Goal: Task Accomplishment & Management: Complete application form

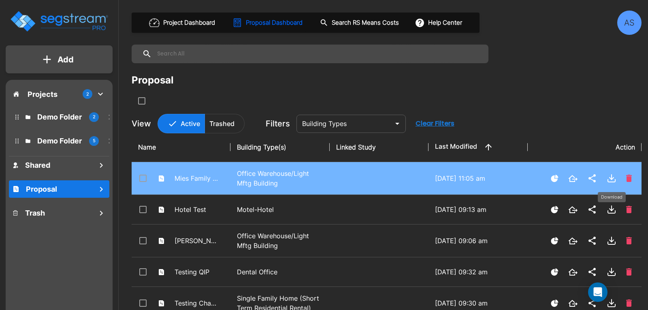
click at [612, 178] on icon "Download" at bounding box center [612, 177] width 0 height 5
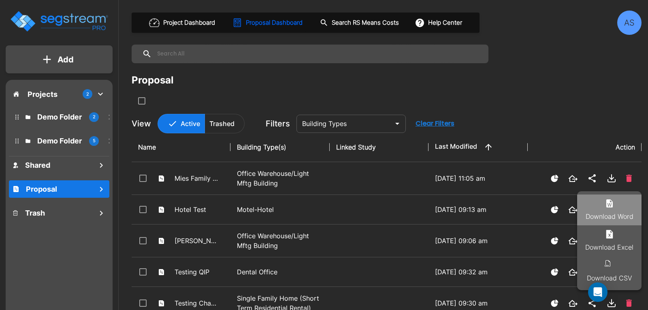
click at [615, 208] on li "Download Word" at bounding box center [609, 210] width 64 height 31
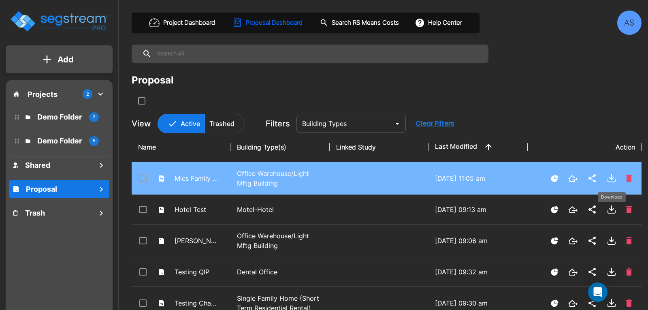
click at [610, 178] on icon "Download" at bounding box center [612, 179] width 4 height 2
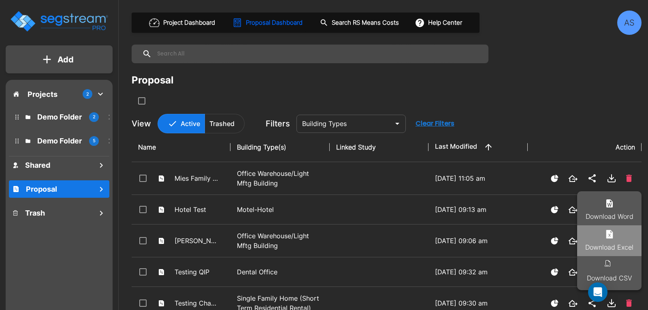
click at [605, 240] on li "Download Excel" at bounding box center [609, 240] width 64 height 31
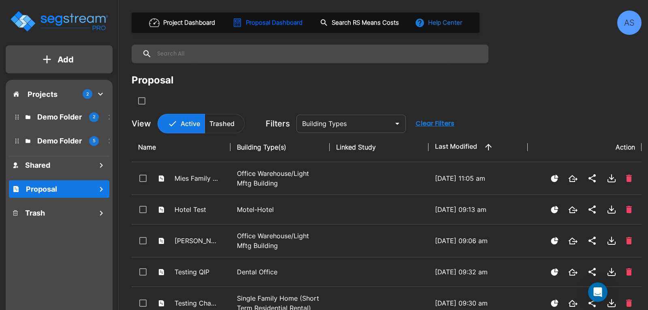
click at [442, 18] on button "Help Center" at bounding box center [439, 22] width 52 height 15
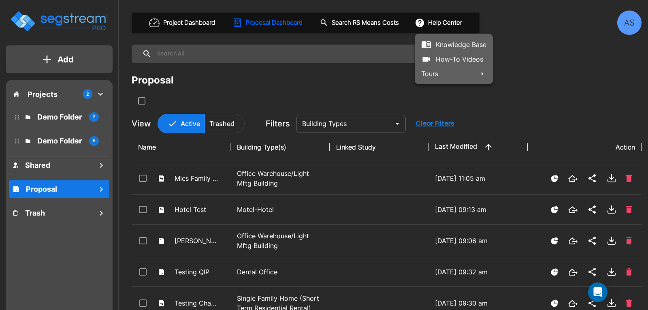
click at [453, 42] on link "Knowledge Base" at bounding box center [454, 44] width 78 height 15
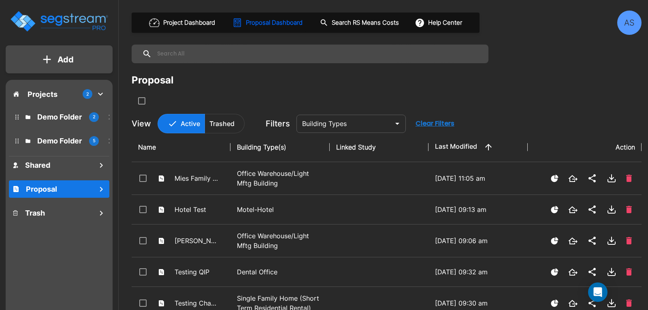
click at [627, 27] on div "AS" at bounding box center [630, 23] width 24 height 24
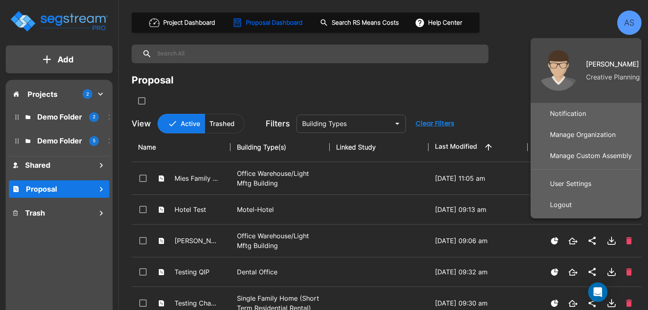
click at [577, 150] on p "Manage Custom Assembly" at bounding box center [591, 156] width 88 height 16
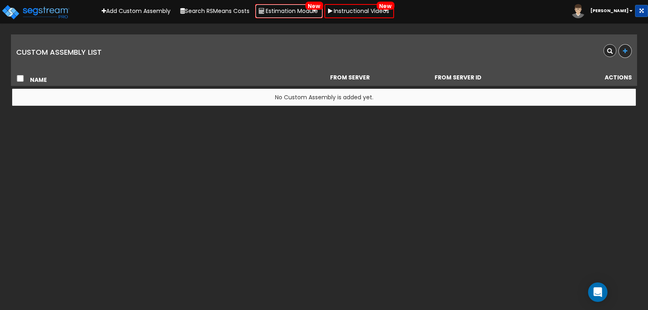
click at [301, 13] on link "Estimation Module New" at bounding box center [289, 11] width 68 height 14
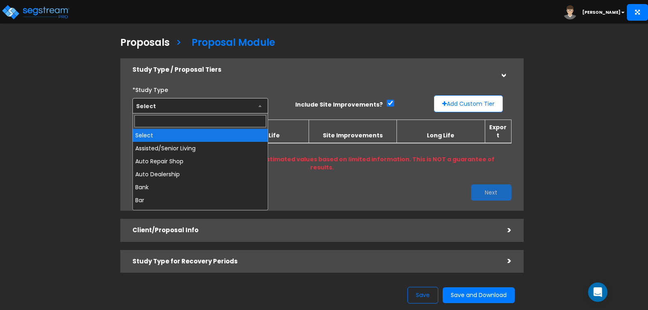
click at [259, 104] on span "Select" at bounding box center [200, 105] width 135 height 15
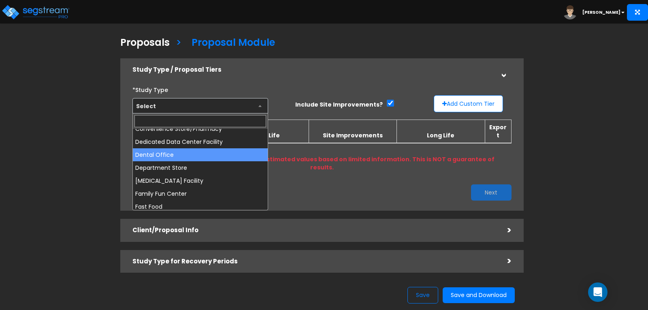
scroll to position [203, 0]
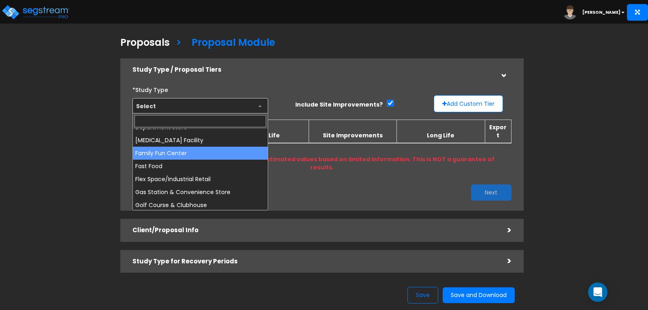
click at [370, 69] on h5 "Study Type / Proposal Tiers" at bounding box center [314, 69] width 363 height 7
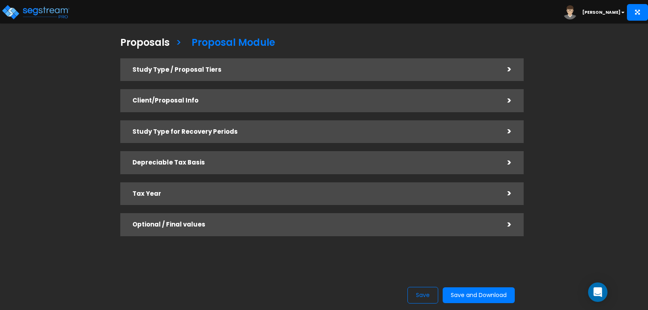
click at [354, 97] on div "Client/Proposal Info" at bounding box center [314, 100] width 363 height 15
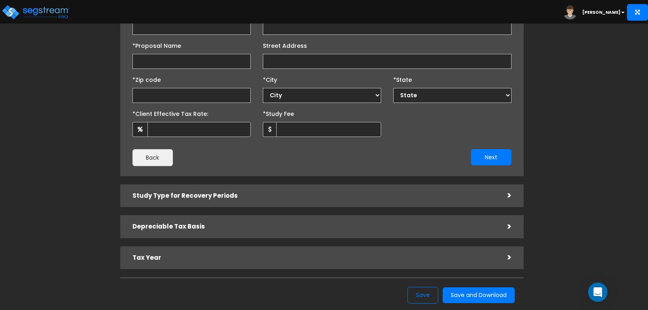
scroll to position [162, 0]
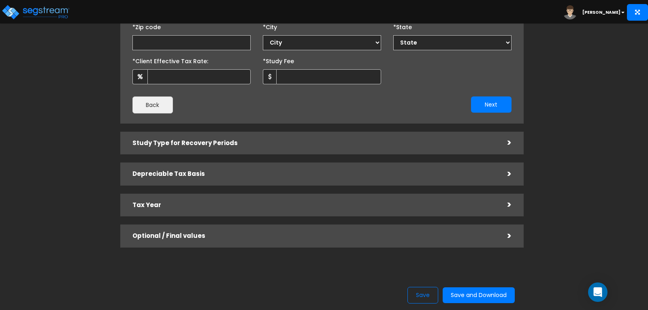
click at [341, 244] on div "Optional / Final values >" at bounding box center [322, 236] width 404 height 23
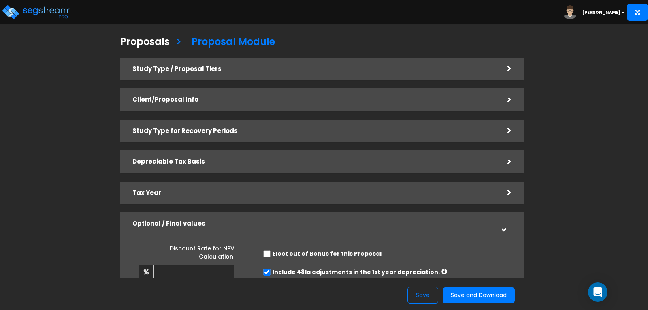
scroll to position [0, 0]
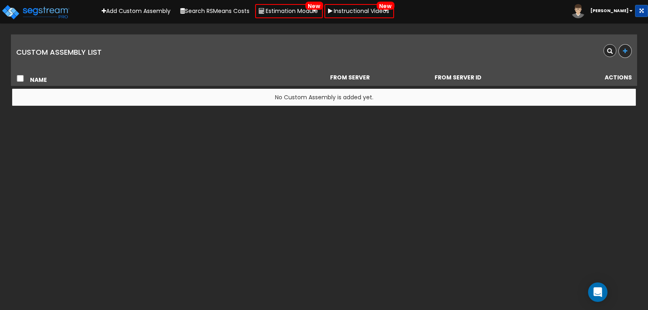
click at [619, 12] on b "[PERSON_NAME]" at bounding box center [610, 11] width 38 height 6
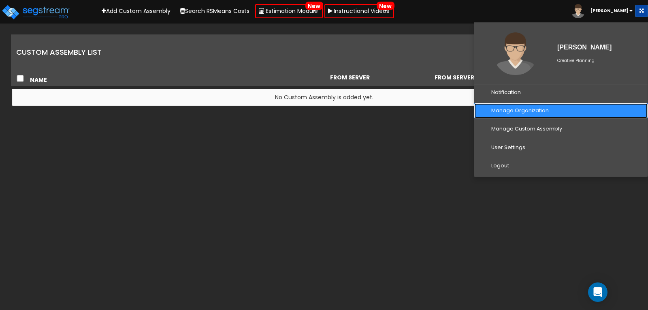
click at [523, 111] on link "Manage Organization" at bounding box center [561, 110] width 173 height 15
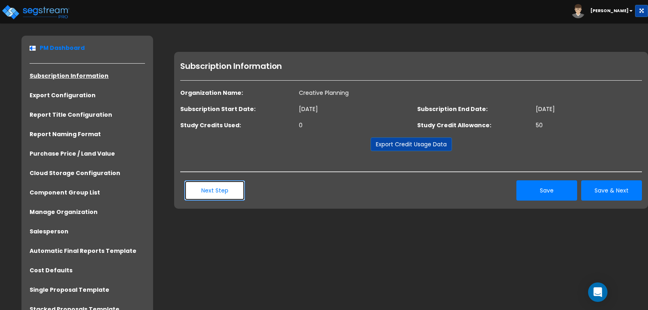
click at [233, 193] on button "Next Step" at bounding box center [214, 190] width 61 height 20
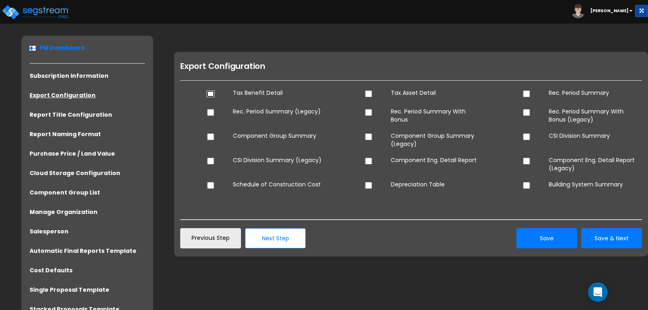
click at [209, 94] on input "checkbox" at bounding box center [211, 93] width 8 height 7
checkbox input "true"
click at [366, 94] on input "checkbox" at bounding box center [369, 93] width 8 height 7
checkbox input "true"
click at [522, 94] on dt at bounding box center [530, 94] width 26 height 11
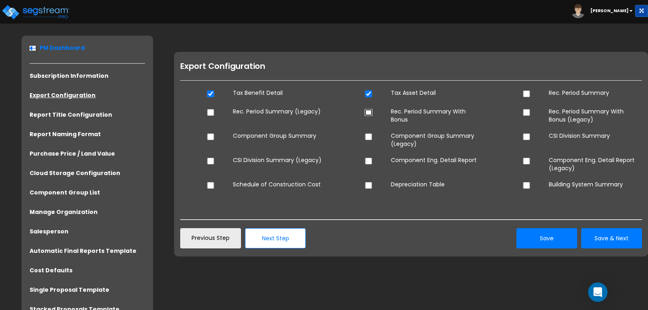
click at [368, 114] on input "checkbox" at bounding box center [369, 112] width 8 height 7
checkbox input "true"
click at [370, 162] on input "checkbox" at bounding box center [369, 161] width 8 height 7
checkbox input "true"
click at [211, 137] on input "checkbox" at bounding box center [211, 136] width 8 height 7
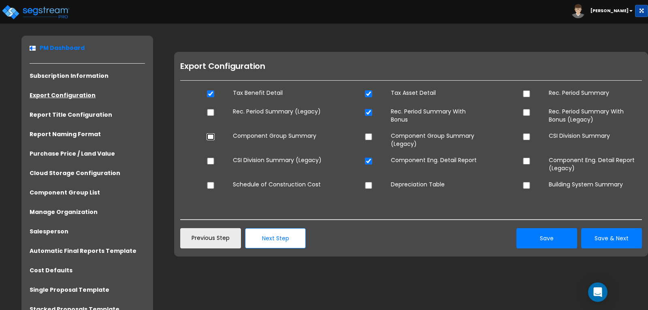
checkbox input "true"
click at [211, 185] on input "checkbox" at bounding box center [211, 185] width 8 height 7
checkbox input "true"
click at [526, 184] on input "checkbox" at bounding box center [527, 185] width 8 height 7
checkbox input "true"
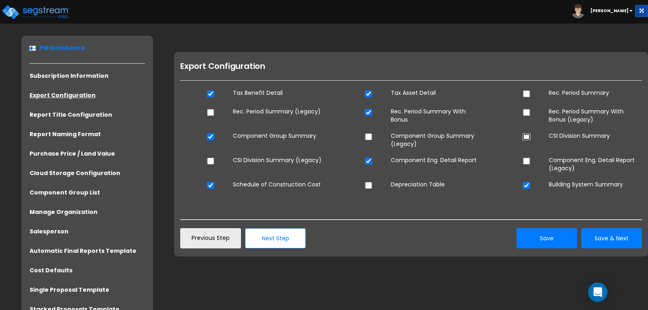
click at [526, 137] on input "checkbox" at bounding box center [527, 136] width 8 height 7
checkbox input "true"
click at [365, 187] on input "checkbox" at bounding box center [369, 185] width 8 height 7
checkbox input "true"
click at [603, 240] on button "Save & Next" at bounding box center [612, 238] width 61 height 20
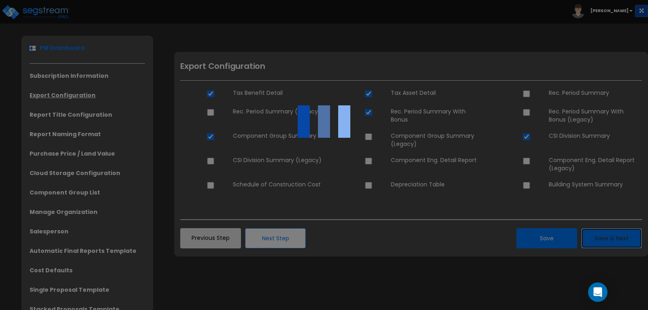
checkbox input "true"
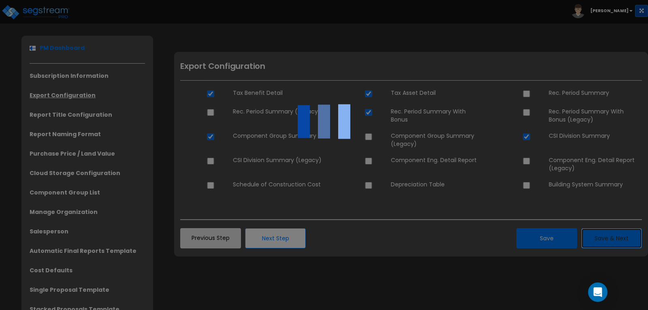
checkbox input "true"
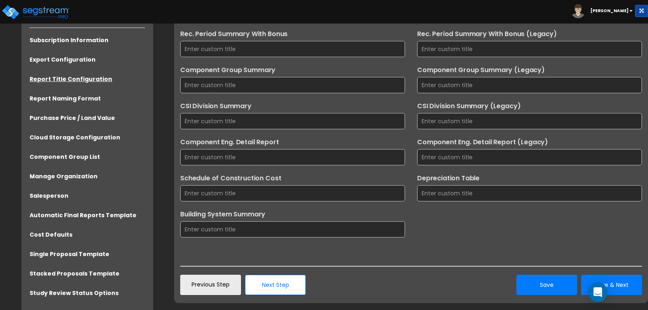
scroll to position [141, 0]
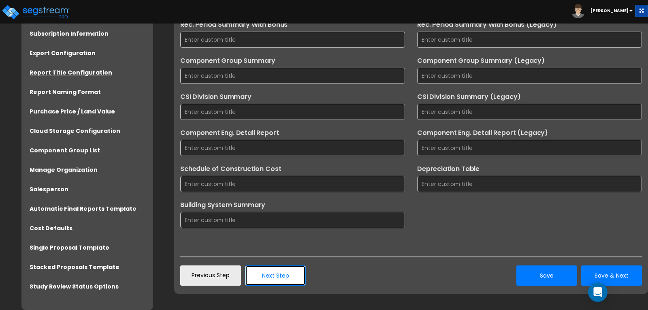
click at [291, 277] on button "Next Step" at bounding box center [275, 275] width 61 height 20
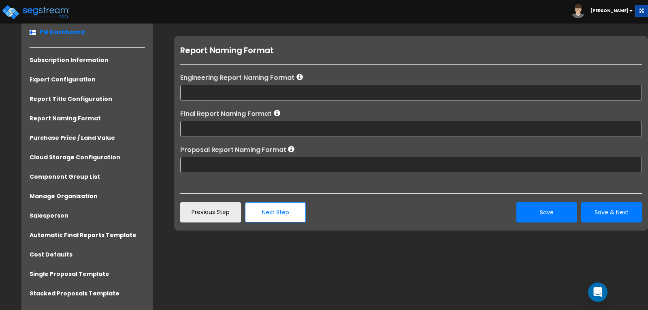
scroll to position [2, 0]
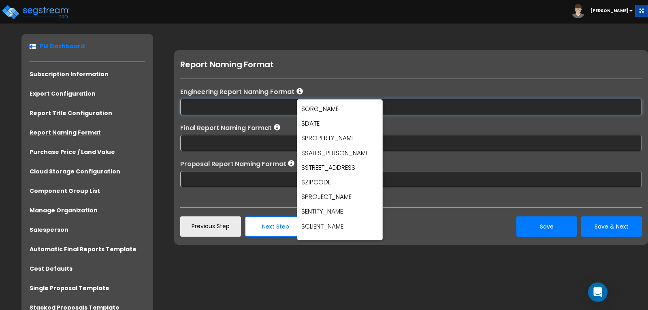
click at [284, 111] on input "text" at bounding box center [411, 107] width 462 height 16
click at [305, 211] on span "$ENTITY_NAME" at bounding box center [323, 211] width 42 height 9
click at [310, 210] on span "$ENTITY_NAME" at bounding box center [323, 211] width 42 height 9
drag, startPoint x: 344, startPoint y: 210, endPoint x: 298, endPoint y: 210, distance: 45.8
click at [298, 210] on div "$ORG_NAME $DATE $PROPERTY_NAME $SALES_PERSON_NAME $STREET_ADDRESS" at bounding box center [340, 169] width 86 height 141
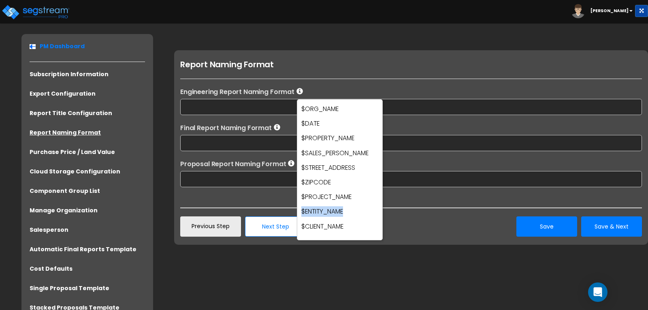
copy span "$ENTITY_NAME"
click at [236, 109] on input "text" at bounding box center [411, 107] width 462 height 16
paste input "$ENTITY_NAME"
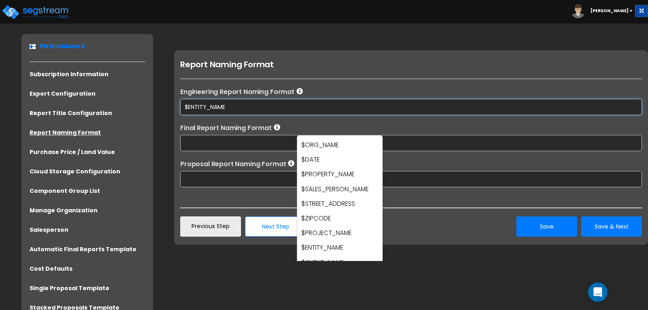
type input "$ENTITY_NAME"
click at [280, 129] on icon at bounding box center [277, 127] width 6 height 6
drag, startPoint x: 302, startPoint y: 246, endPoint x: 346, endPoint y: 248, distance: 44.6
click at [346, 248] on p "$ENTITY_NAME" at bounding box center [340, 247] width 77 height 11
copy p "$ENTITY_NAME"
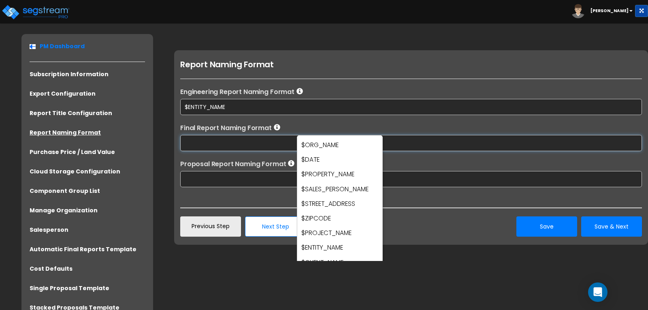
click at [229, 145] on input "text" at bounding box center [411, 143] width 462 height 16
paste input "$ENTITY_NAME"
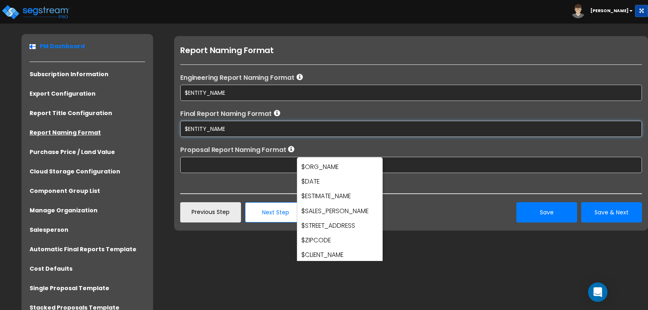
scroll to position [22, 0]
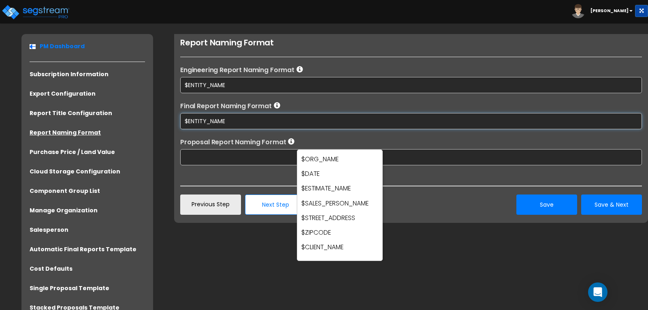
type input "$ENTITY_NAME"
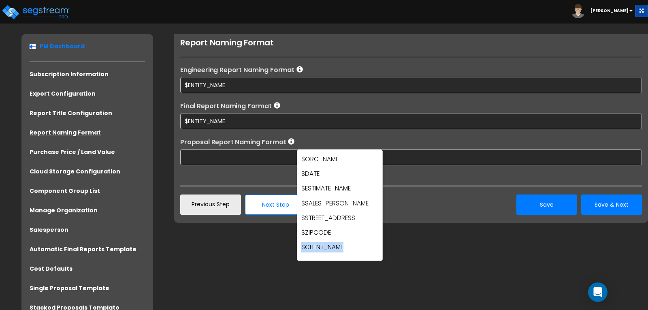
drag, startPoint x: 302, startPoint y: 245, endPoint x: 346, endPoint y: 248, distance: 43.9
click at [346, 248] on p "$CLIENT_NAME" at bounding box center [340, 247] width 77 height 11
drag, startPoint x: 353, startPoint y: 188, endPoint x: 299, endPoint y: 186, distance: 53.9
click at [299, 186] on div "$ORG_NAME $DATE $ESTIMATE_NAME $SALES_PERSON_NAME $STREET_ADDRESS" at bounding box center [340, 205] width 86 height 111
copy span "$ESTIMATE_NAME"
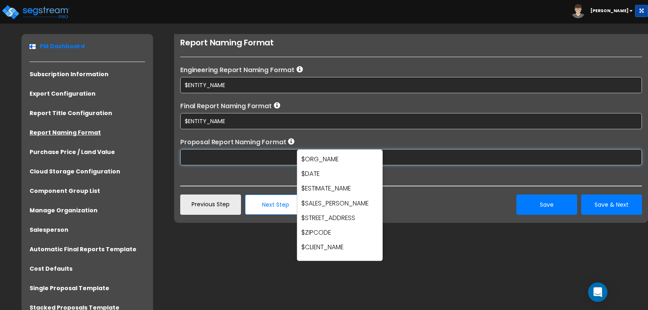
click at [208, 159] on input "text" at bounding box center [411, 157] width 462 height 16
paste input "$ESTIMATE_NAME"
type input "$ESTIMATE_NAME"
click at [608, 210] on button "Save & Next" at bounding box center [612, 205] width 61 height 20
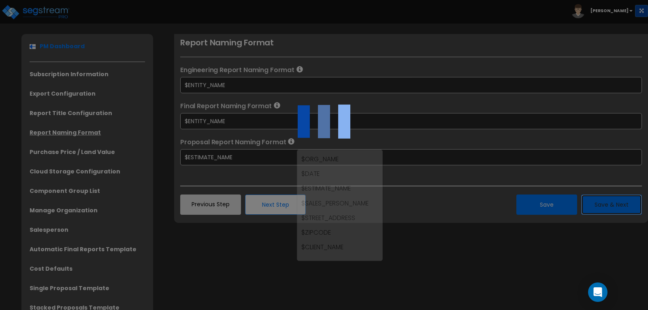
scroll to position [0, 0]
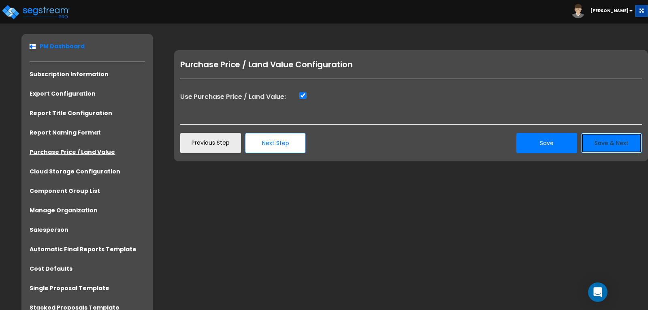
click at [603, 143] on button "Save & Next" at bounding box center [612, 143] width 61 height 20
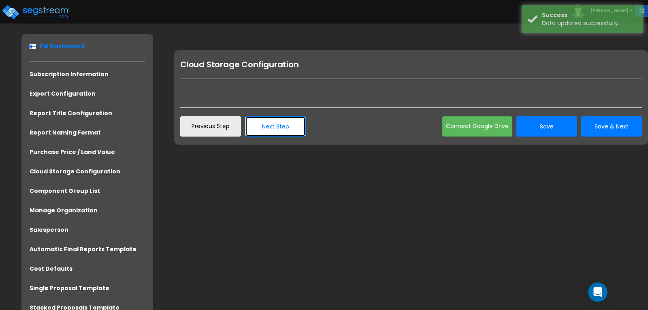
click at [289, 128] on button "Next Step" at bounding box center [275, 126] width 61 height 20
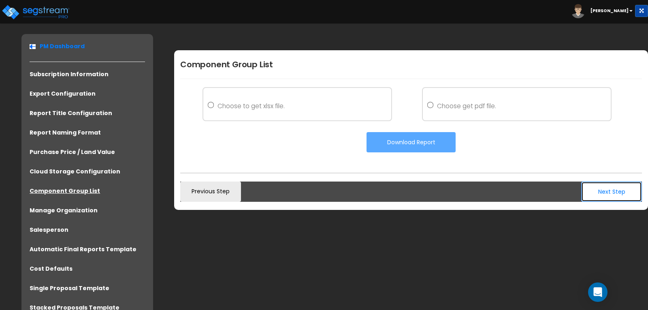
click at [616, 197] on button "Next Step" at bounding box center [612, 192] width 61 height 20
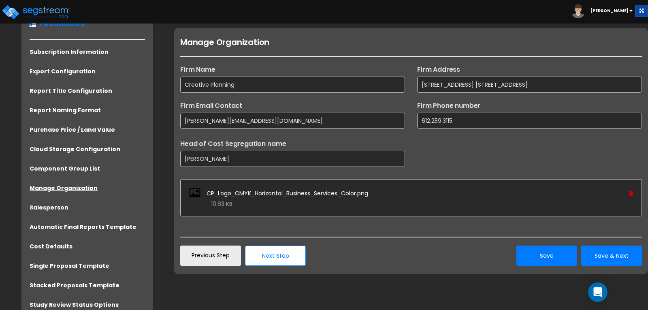
scroll to position [42, 0]
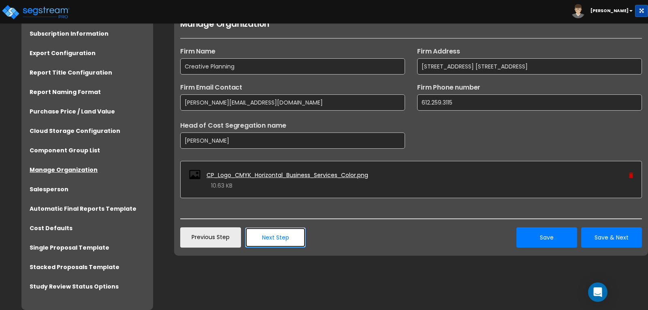
click at [280, 243] on button "Next Step" at bounding box center [275, 237] width 61 height 20
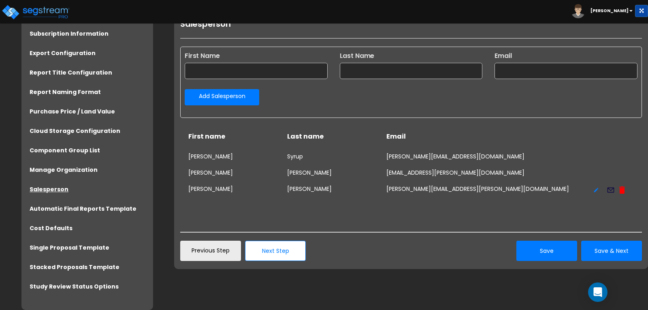
click at [613, 190] on icon at bounding box center [611, 190] width 9 height 11
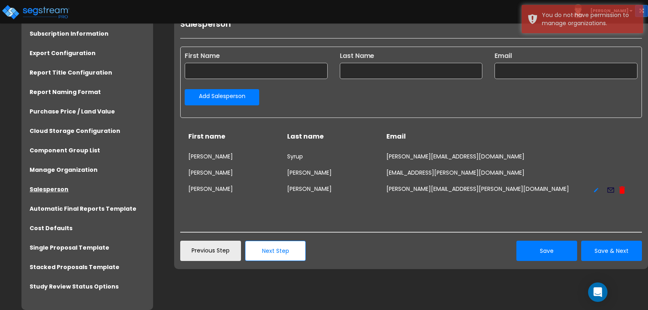
click at [595, 192] on icon at bounding box center [597, 190] width 4 height 4
type input "Kurt"
type input "Peterson"
type input "kurt.peterson@creativeplanning.com"
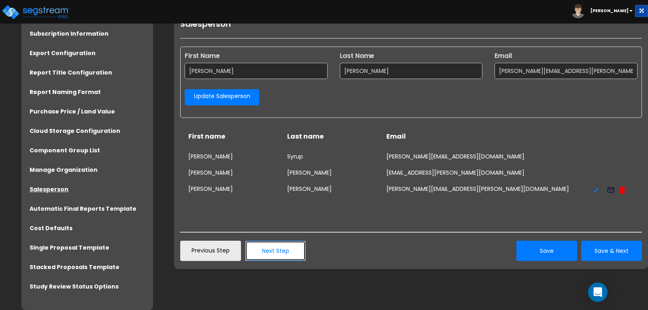
click at [273, 251] on button "Next Step" at bounding box center [275, 251] width 61 height 20
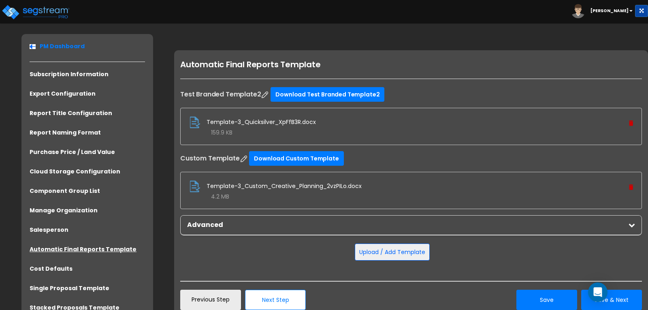
scroll to position [0, 0]
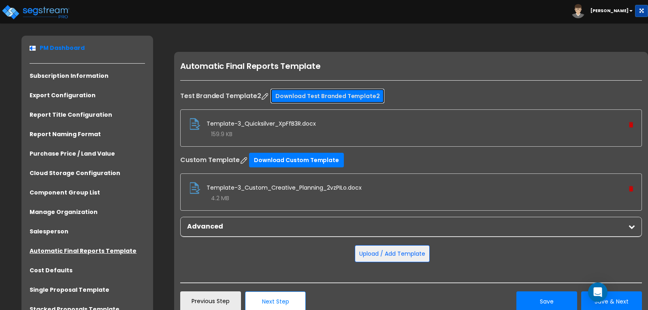
click at [317, 96] on link "Download Test Branded Template2" at bounding box center [328, 96] width 114 height 15
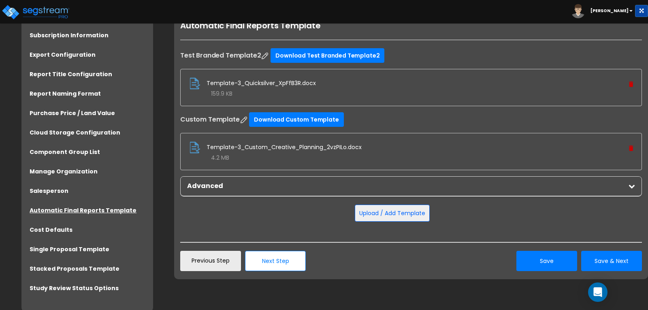
click at [634, 190] on div "Advanced" at bounding box center [411, 186] width 461 height 19
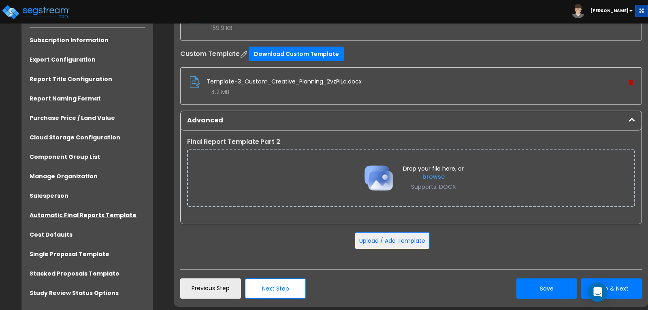
scroll to position [119, 0]
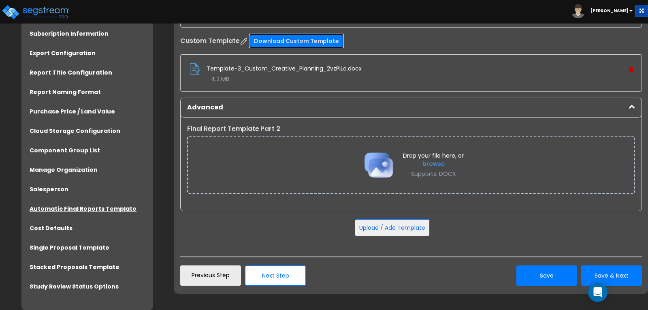
click at [288, 45] on link "Download Custom Template" at bounding box center [296, 41] width 94 height 15
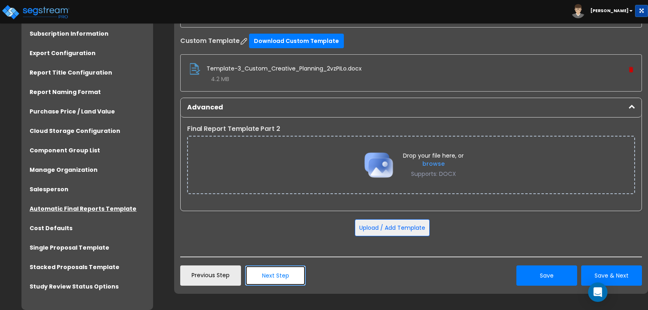
click at [281, 279] on button "Next Step" at bounding box center [275, 275] width 61 height 20
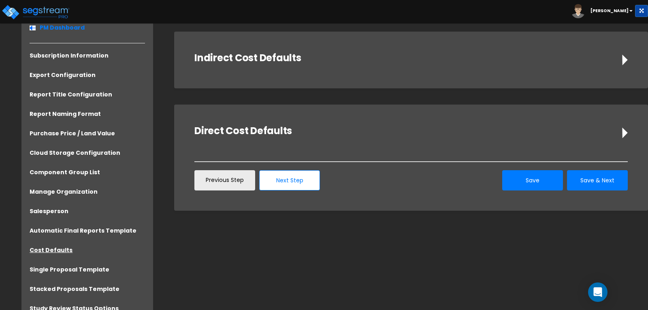
scroll to position [0, 0]
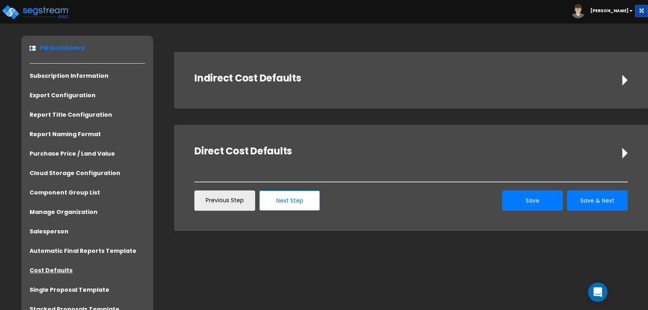
click at [623, 79] on icon at bounding box center [624, 80] width 5 height 11
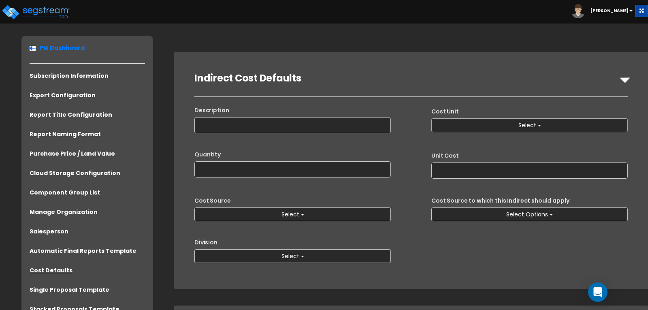
click at [543, 124] on button "Select" at bounding box center [530, 125] width 197 height 14
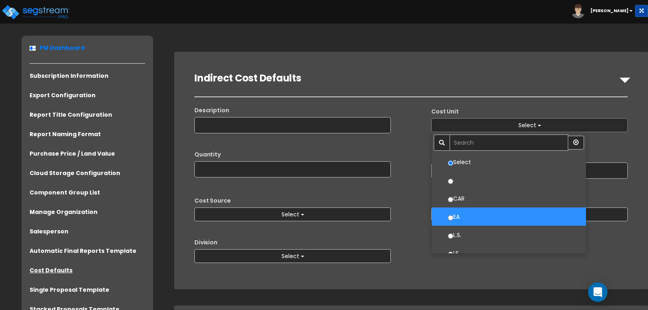
scroll to position [41, 0]
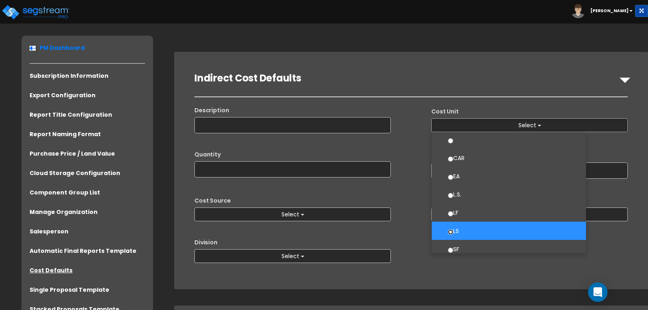
click at [451, 231] on input "LS" at bounding box center [450, 231] width 5 height 5
select select "1457"
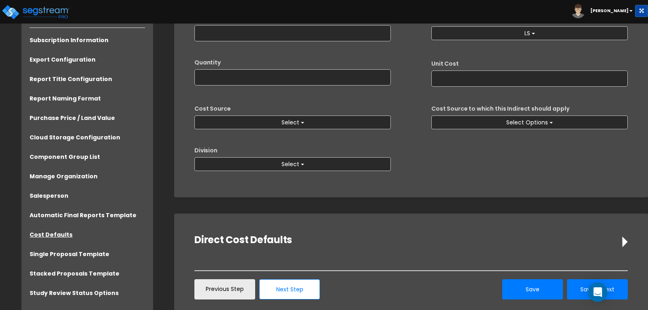
scroll to position [118, 0]
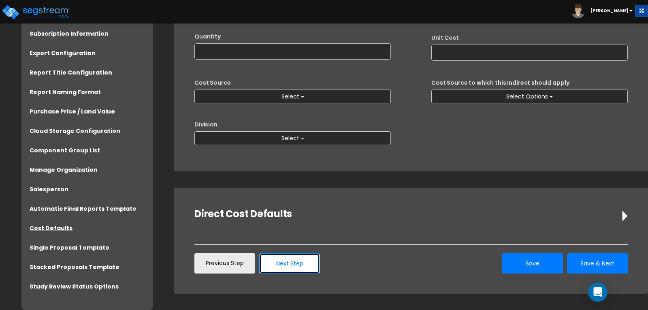
click at [291, 260] on button "Next Step" at bounding box center [289, 263] width 61 height 20
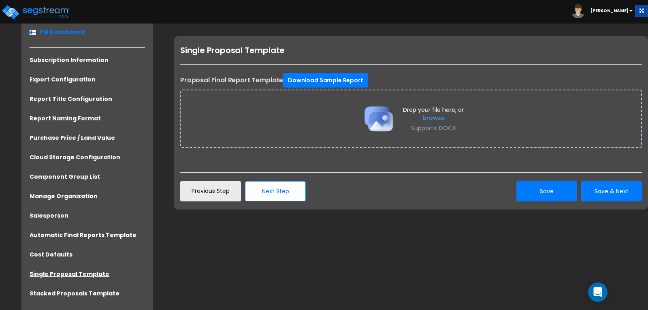
scroll to position [2, 0]
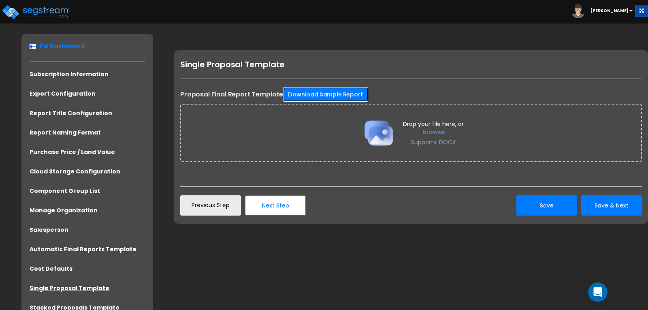
click at [349, 94] on link "Download Sample Report" at bounding box center [325, 94] width 85 height 15
click at [428, 130] on label "browse" at bounding box center [433, 132] width 61 height 8
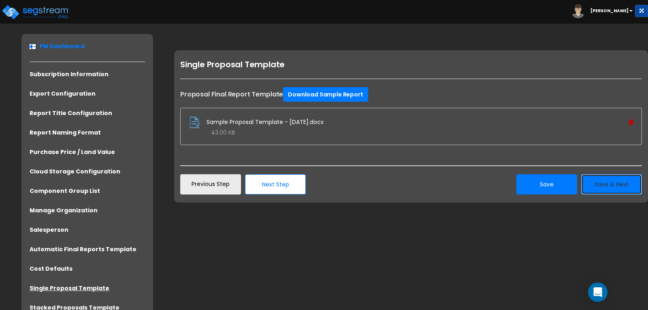
click at [608, 188] on button "Save & Next" at bounding box center [612, 184] width 61 height 20
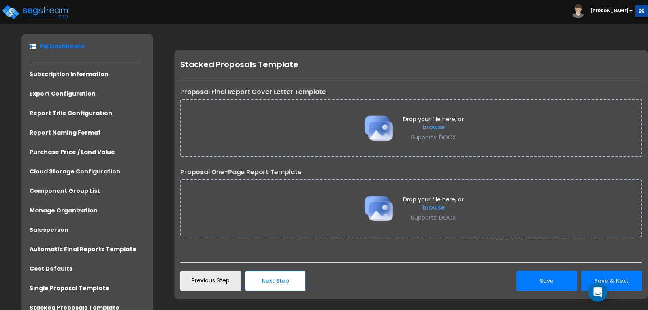
scroll to position [42, 0]
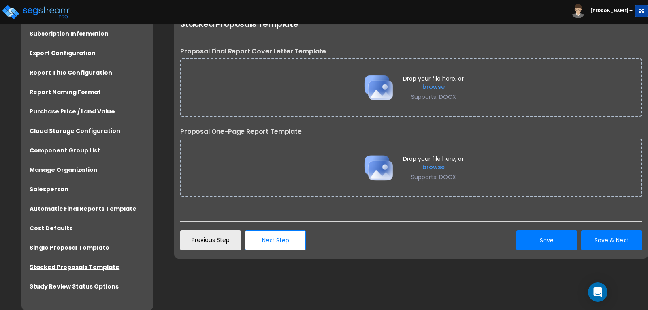
click at [275, 131] on label "Proposal One-Page Report Template" at bounding box center [411, 132] width 462 height 10
click at [293, 154] on div "Drop your file here, or browse Supports: DOCX" at bounding box center [411, 168] width 462 height 58
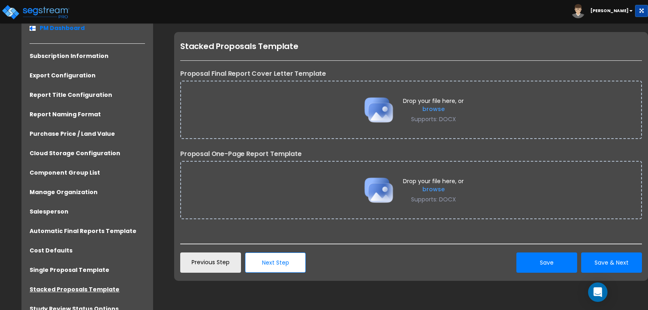
scroll to position [0, 0]
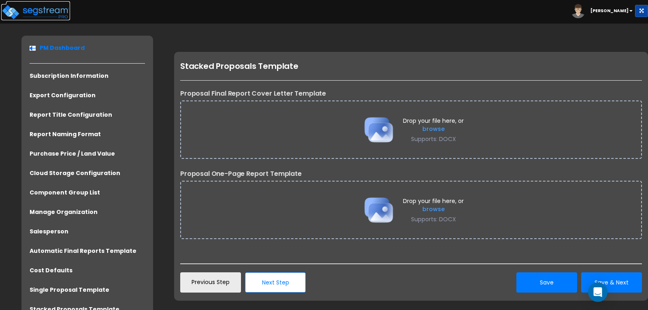
click at [49, 12] on img at bounding box center [35, 12] width 69 height 16
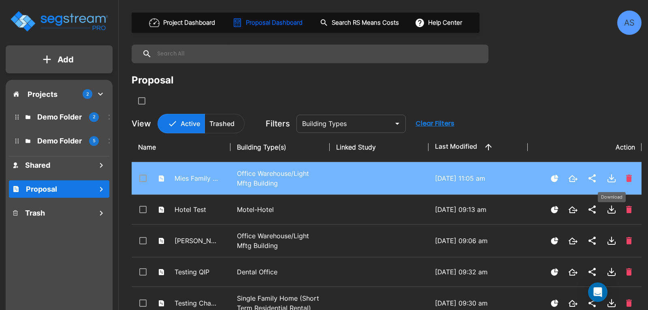
click at [611, 178] on icon "Download" at bounding box center [612, 178] width 10 height 10
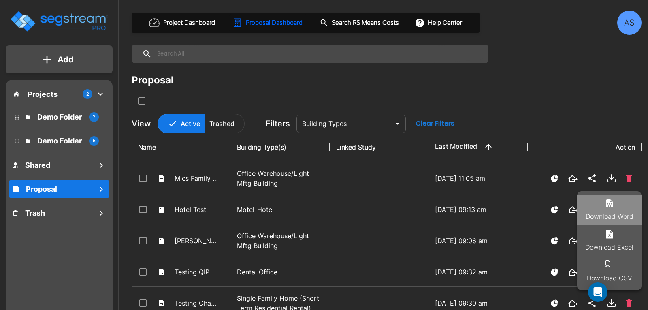
click at [612, 209] on li "Download Word" at bounding box center [609, 210] width 64 height 31
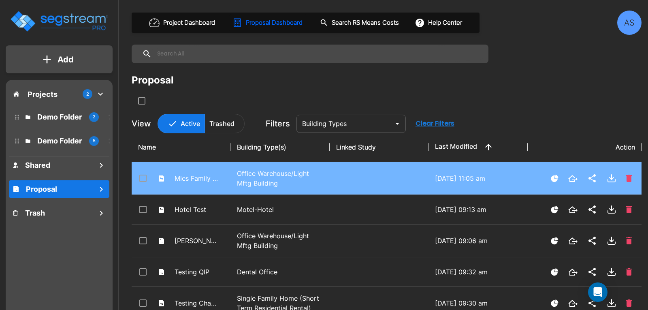
click at [244, 174] on p "Office Warehouse/Light Mftg Building" at bounding box center [280, 178] width 86 height 19
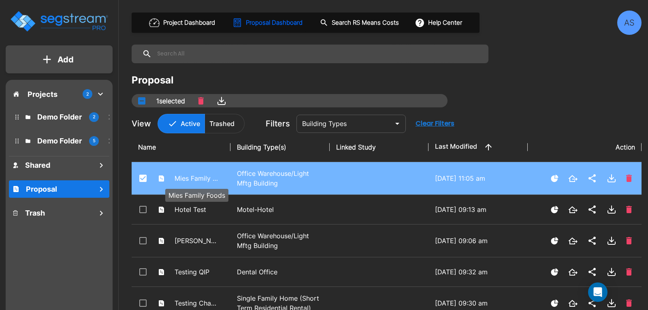
click at [191, 177] on p "Mies Family Foods" at bounding box center [197, 178] width 45 height 10
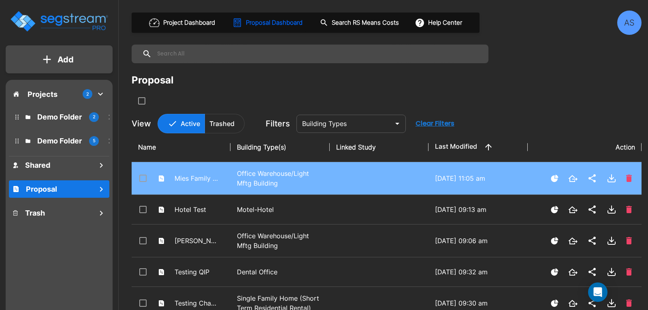
click at [158, 180] on icon at bounding box center [161, 178] width 7 height 7
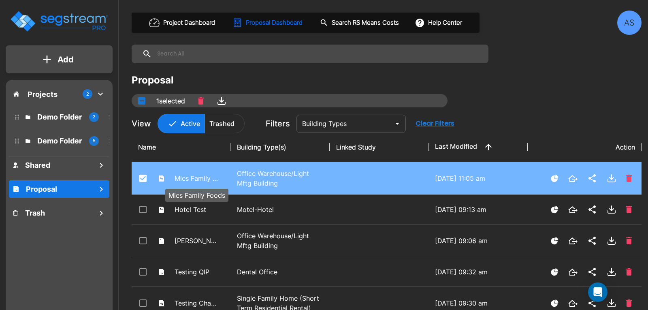
drag, startPoint x: 189, startPoint y: 176, endPoint x: 182, endPoint y: 175, distance: 7.0
click at [182, 175] on p "Mies Family Foods" at bounding box center [197, 178] width 45 height 10
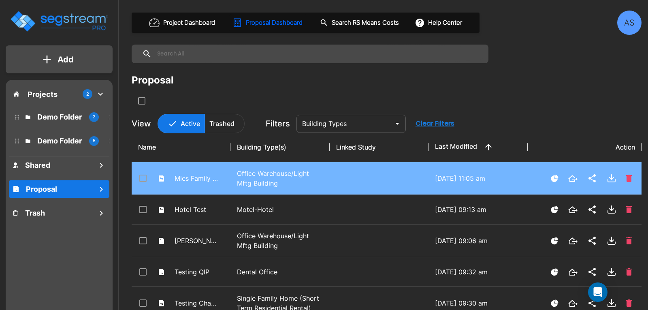
click at [163, 178] on icon at bounding box center [161, 178] width 5 height 6
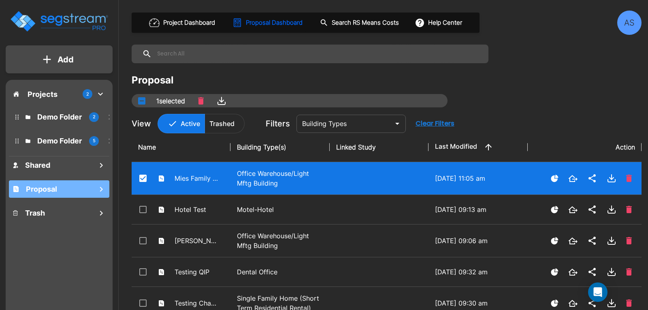
click at [74, 191] on div "Proposal" at bounding box center [59, 188] width 101 height 17
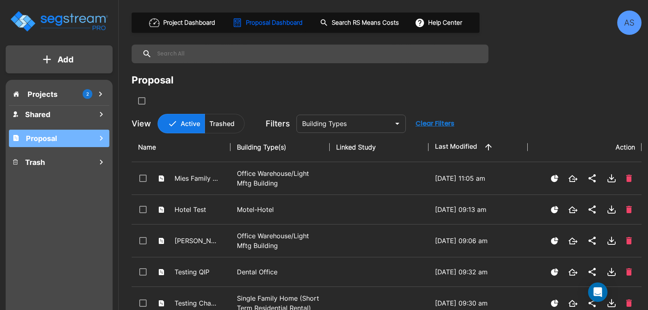
click at [69, 141] on div "Proposal" at bounding box center [59, 138] width 101 height 17
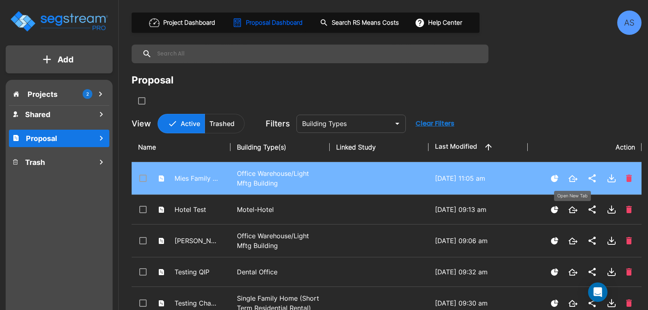
click at [573, 179] on icon "Open New Tab" at bounding box center [573, 178] width 9 height 7
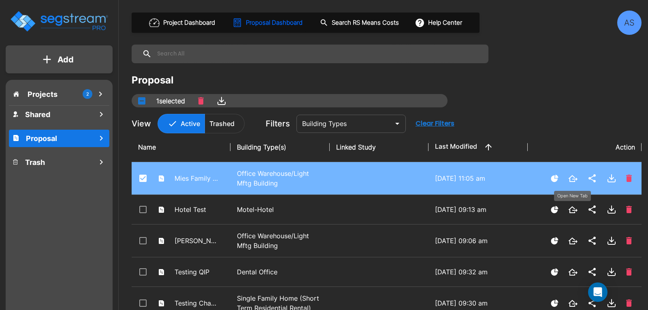
checkbox input "true"
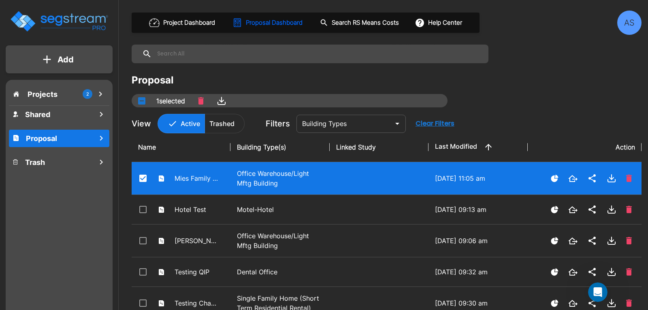
click at [622, 24] on div "AS" at bounding box center [630, 23] width 24 height 24
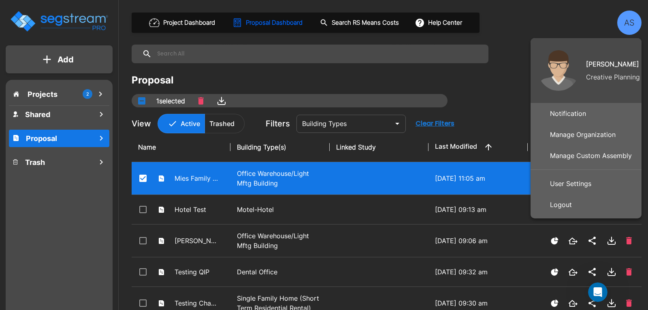
click at [575, 134] on p "Manage Organization" at bounding box center [583, 134] width 72 height 16
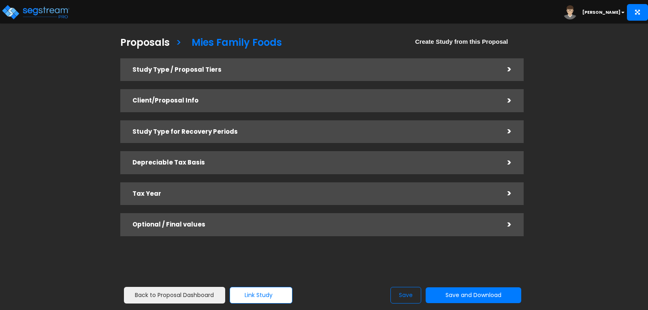
checkbox input "true"
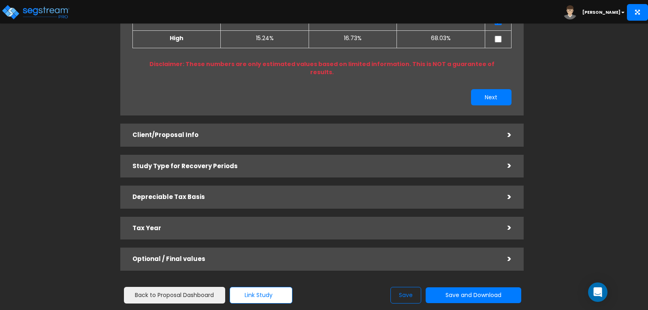
scroll to position [161, 0]
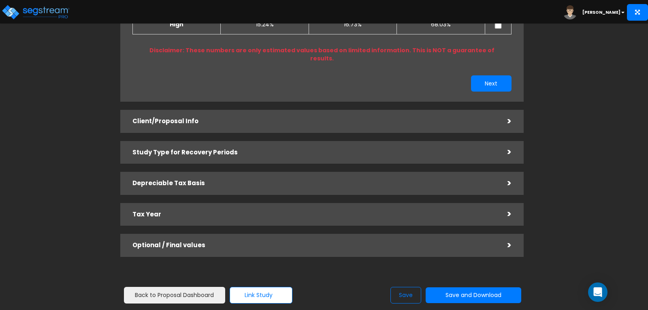
click at [505, 115] on div ">" at bounding box center [504, 121] width 16 height 13
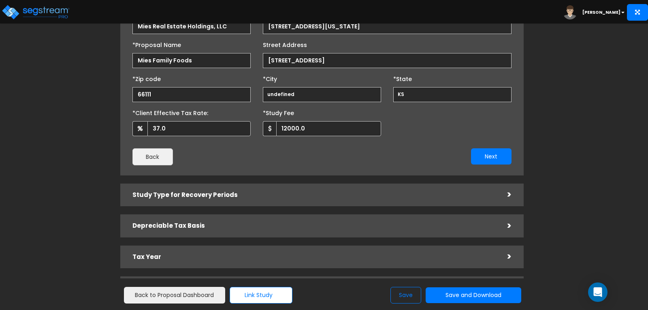
scroll to position [109, 0]
click at [332, 90] on input "undefined" at bounding box center [322, 95] width 118 height 15
click at [306, 95] on input "undefined" at bounding box center [322, 95] width 118 height 15
click at [178, 92] on input "66111" at bounding box center [192, 95] width 118 height 15
drag, startPoint x: 152, startPoint y: 92, endPoint x: 104, endPoint y: 92, distance: 47.8
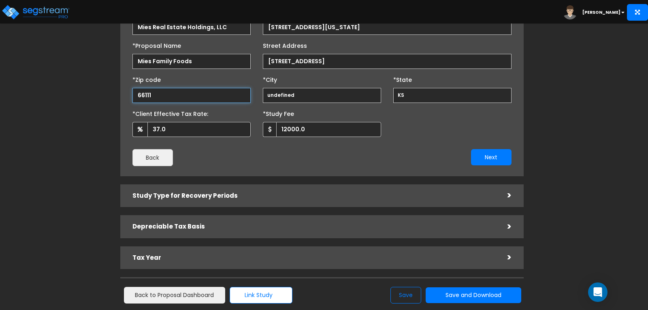
click at [104, 92] on div "Proposals > Mies Family Foods Create Study from this Proposal Study Type / Prop…" at bounding box center [322, 116] width 530 height 507
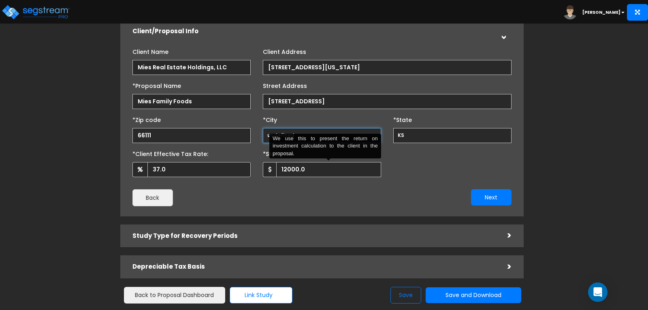
scroll to position [41, 0]
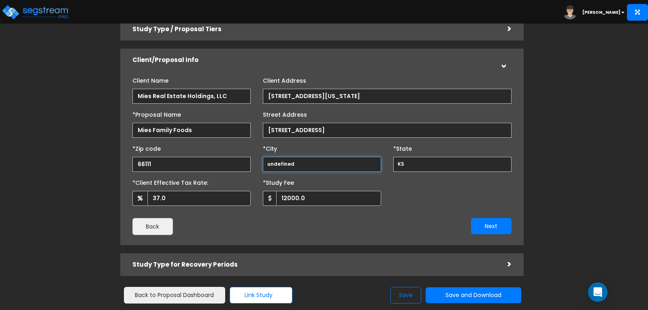
click at [299, 161] on input "undefined" at bounding box center [322, 164] width 118 height 15
click at [297, 161] on input "undefined" at bounding box center [322, 164] width 118 height 15
drag, startPoint x: 297, startPoint y: 161, endPoint x: 252, endPoint y: 157, distance: 45.6
click at [252, 157] on div "*Zip code 66111 *City undefined *State KS" at bounding box center [321, 157] width 391 height 30
click at [261, 262] on h5 "Study Type for Recovery Periods" at bounding box center [314, 264] width 363 height 7
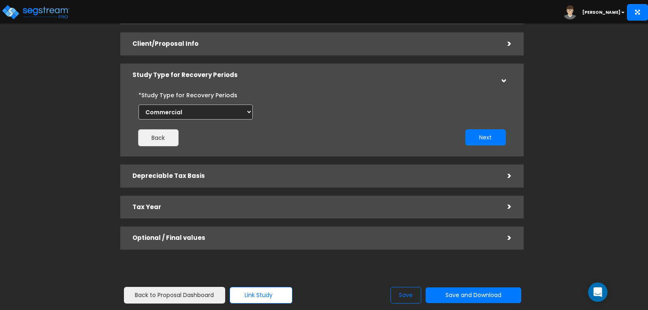
scroll to position [66, 0]
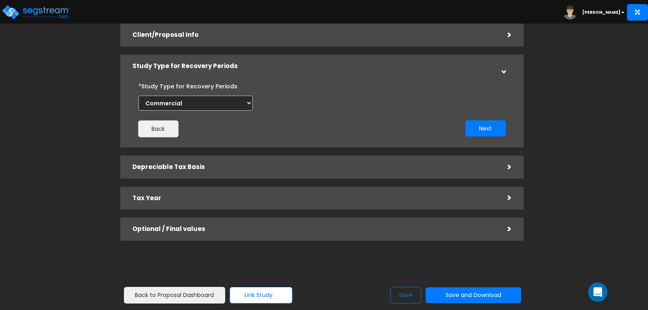
click at [250, 198] on h5 "Tax Year" at bounding box center [314, 198] width 363 height 7
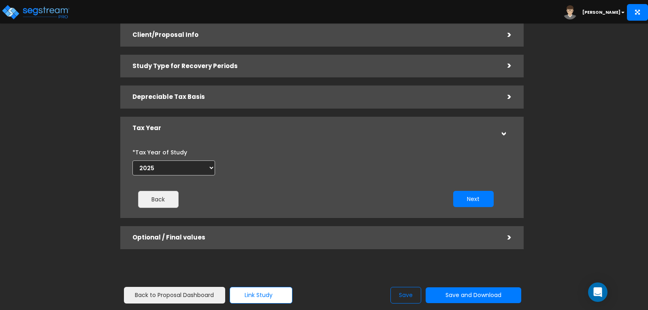
scroll to position [74, 0]
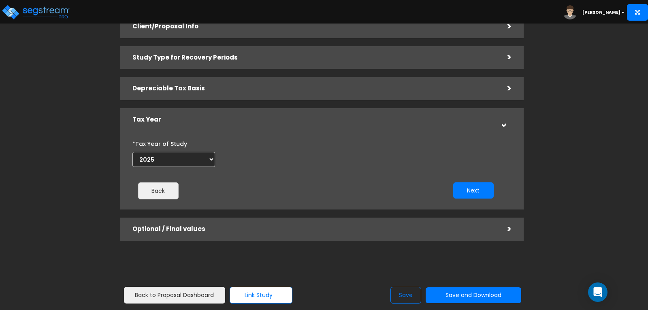
click at [240, 231] on h5 "Optional / Final values" at bounding box center [314, 229] width 363 height 7
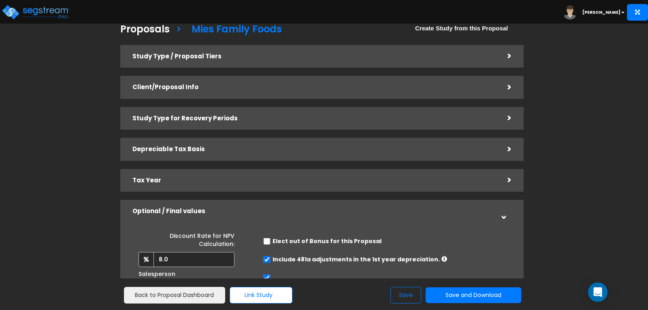
scroll to position [0, 0]
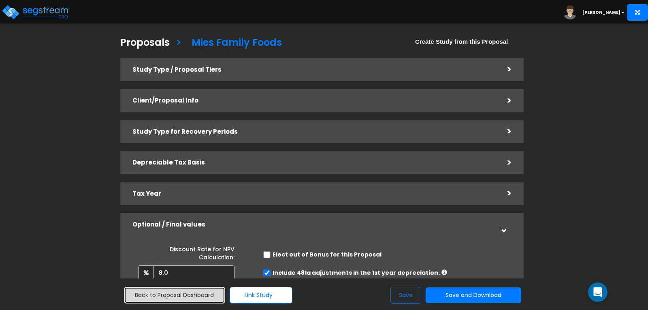
click at [169, 300] on link "Back to Proposal Dashboard" at bounding box center [174, 295] width 101 height 17
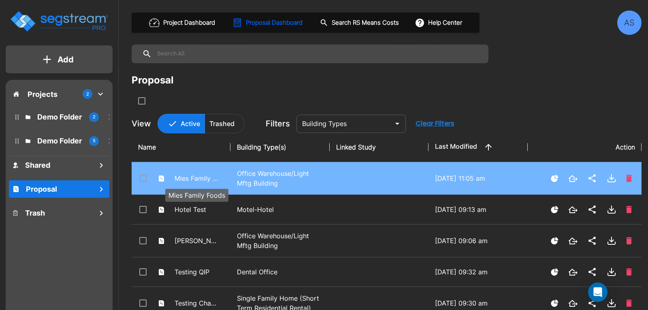
click at [214, 180] on p "Mies Family Foods" at bounding box center [197, 178] width 45 height 10
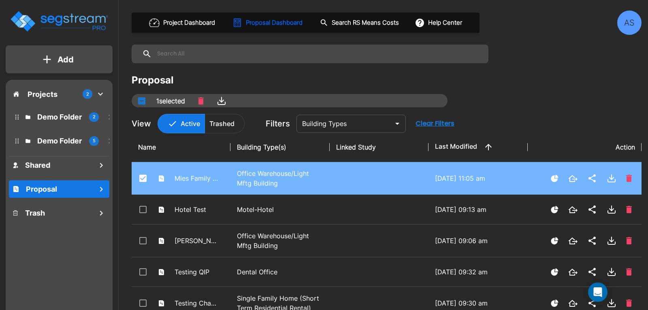
click at [381, 177] on td at bounding box center [379, 178] width 99 height 33
checkbox input "false"
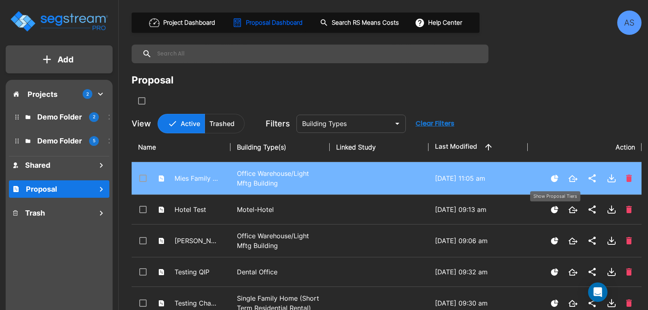
click at [555, 177] on icon "Show Proposal Tiers" at bounding box center [554, 178] width 7 height 7
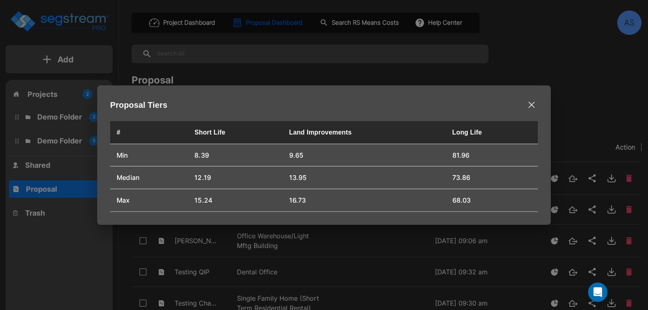
click at [530, 103] on icon "button" at bounding box center [532, 104] width 6 height 6
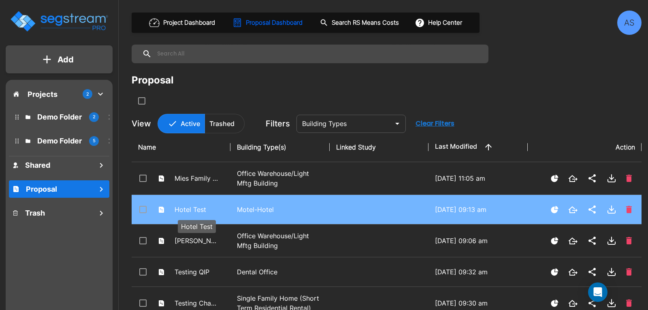
click at [201, 207] on p "Hotel Test" at bounding box center [197, 210] width 45 height 10
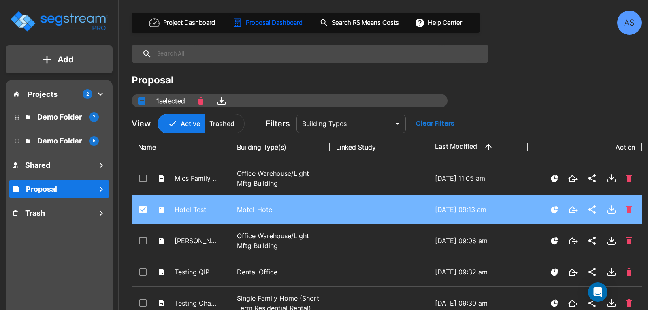
click at [255, 213] on p "Motel-Hotel" at bounding box center [280, 210] width 86 height 10
checkbox input "false"
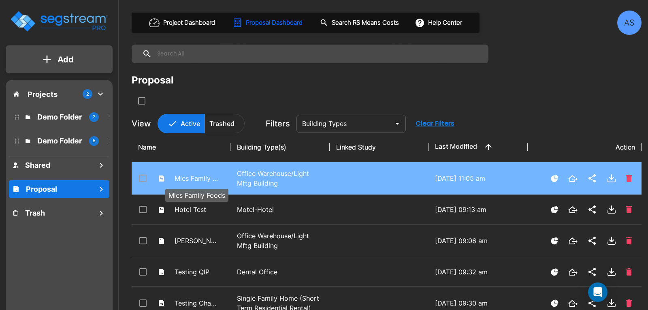
click at [186, 180] on p "Mies Family Foods" at bounding box center [197, 178] width 45 height 10
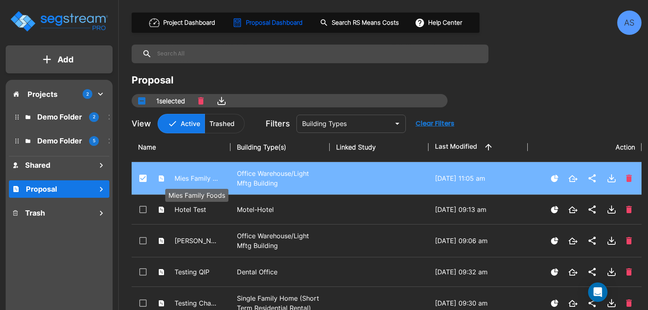
click at [186, 180] on p "Mies Family Foods" at bounding box center [197, 178] width 45 height 10
checkbox input "false"
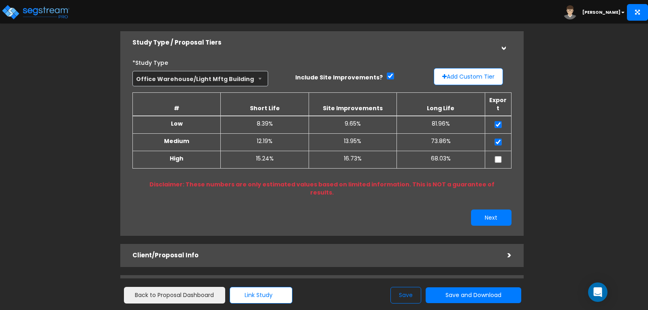
scroll to position [122, 0]
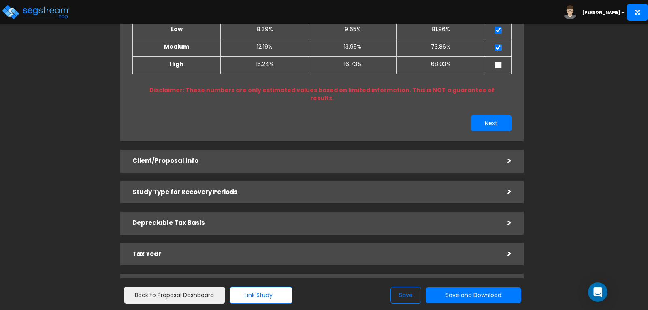
click at [202, 154] on div "Client/Proposal Info" at bounding box center [314, 161] width 363 height 15
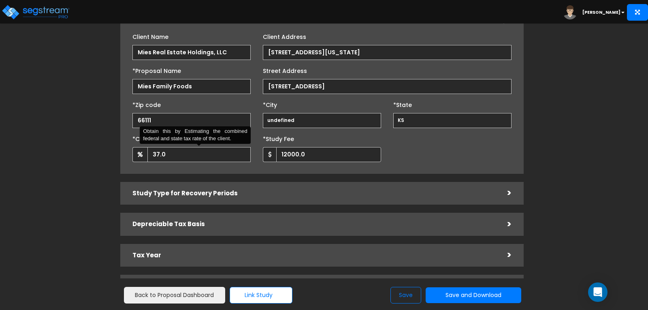
scroll to position [102, 0]
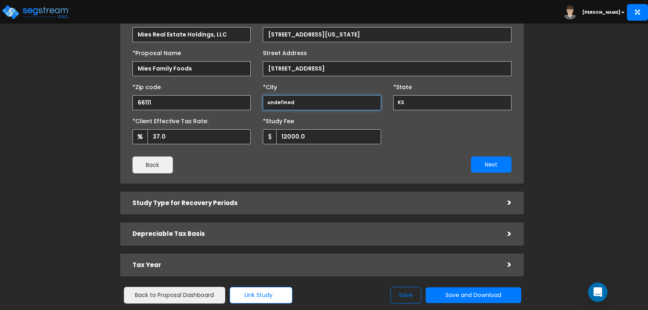
click at [281, 100] on input "undefined" at bounding box center [322, 102] width 118 height 15
drag, startPoint x: 294, startPoint y: 102, endPoint x: 244, endPoint y: 100, distance: 49.9
click at [244, 100] on div "*Zip code 66111 *City undefined *State KS" at bounding box center [321, 95] width 391 height 30
click at [324, 71] on input "6036 Speaker Rd." at bounding box center [387, 68] width 249 height 15
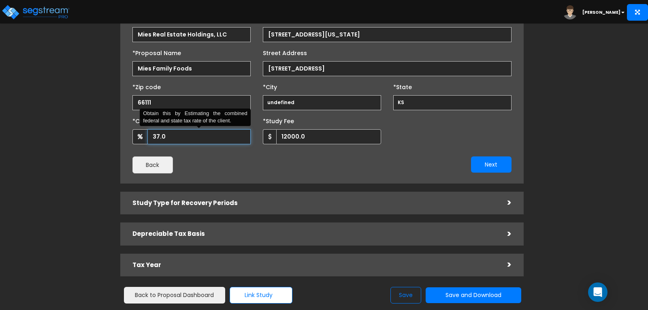
click at [185, 129] on input "37.0" at bounding box center [199, 136] width 103 height 15
type input "37"
click at [296, 66] on input "6036 Speaker Rd." at bounding box center [387, 68] width 249 height 15
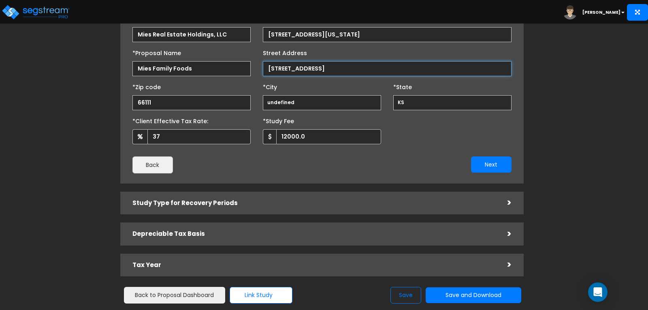
click at [319, 67] on input "6036 Speaker Rd." at bounding box center [387, 68] width 249 height 15
type input "6036 Speaker Rd."
click at [185, 69] on input "Mies Family Foods" at bounding box center [192, 68] width 118 height 15
click at [191, 67] on input "Mies Family Foods" at bounding box center [192, 68] width 118 height 15
type input "Mies Family Foods"
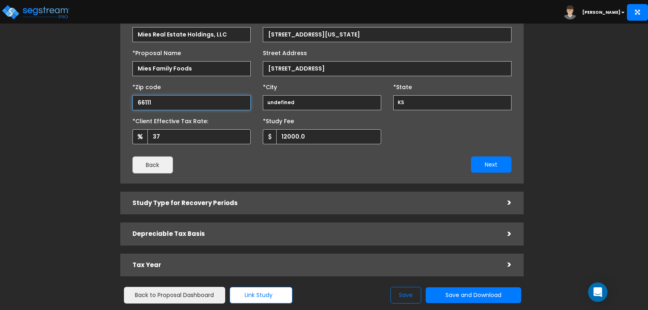
click at [152, 102] on input "66111" at bounding box center [192, 102] width 118 height 15
click at [149, 103] on input "66111" at bounding box center [192, 102] width 118 height 15
click at [152, 102] on input "66111" at bounding box center [192, 102] width 118 height 15
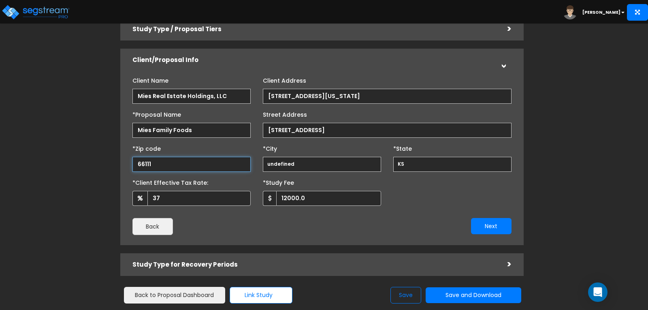
scroll to position [0, 0]
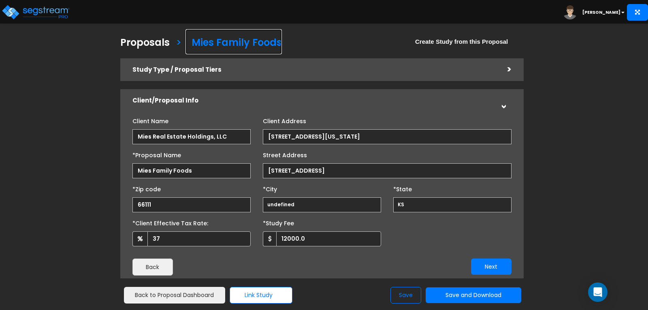
click at [222, 38] on h3 "Mies Family Foods" at bounding box center [237, 43] width 90 height 13
click at [593, 289] on div "Open Intercom Messenger" at bounding box center [598, 292] width 21 height 21
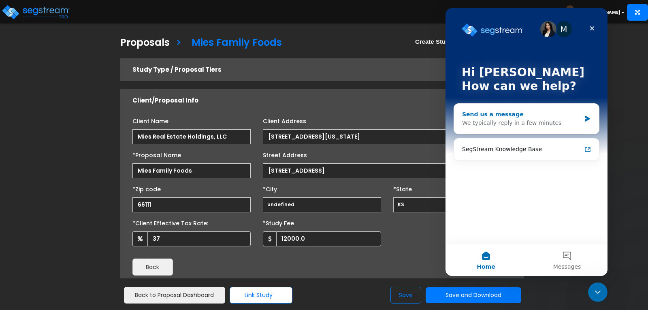
click at [530, 122] on div "We typically reply in a few minutes" at bounding box center [521, 123] width 119 height 9
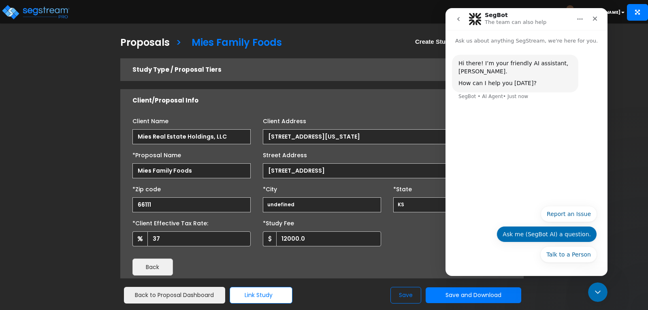
click at [524, 231] on button "Ask me (SegBot AI) a question." at bounding box center [547, 234] width 101 height 16
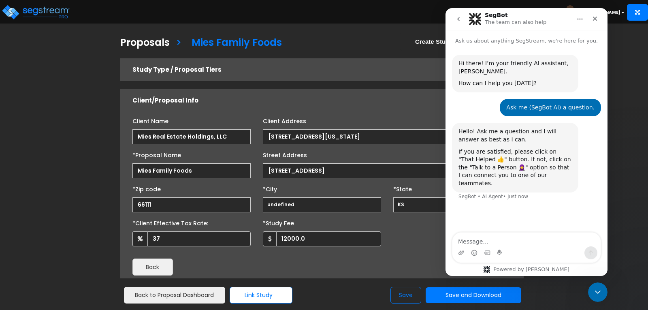
click at [494, 238] on textarea "Message…" at bounding box center [527, 240] width 148 height 14
type textarea "I have an existing proposal can cannot update the Zip Code or City."
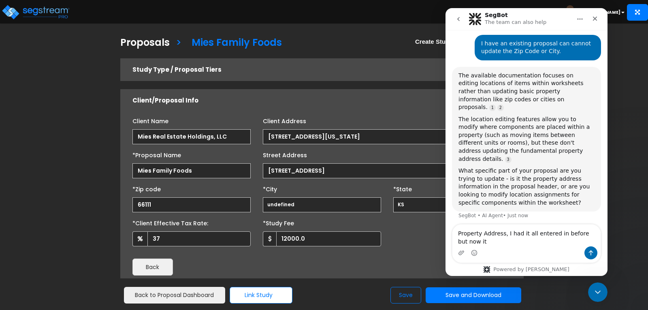
scroll to position [155, 0]
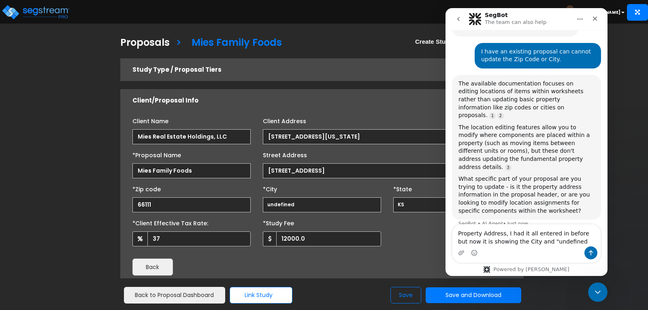
type textarea "Property Address, I had it all entered in before but now it is showing the City…"
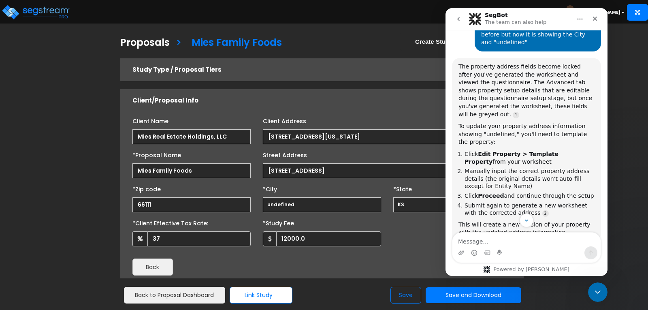
scroll to position [385, 0]
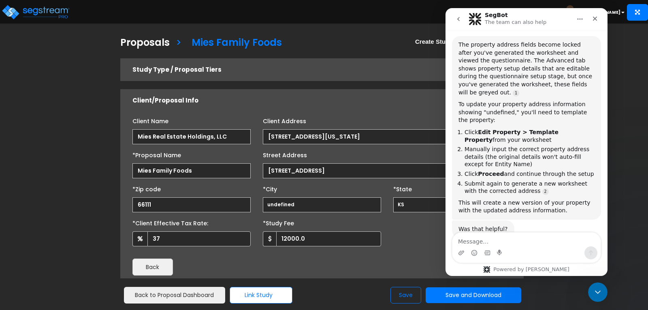
click at [515, 240] on textarea "Message…" at bounding box center [527, 240] width 148 height 14
type textarea "no"
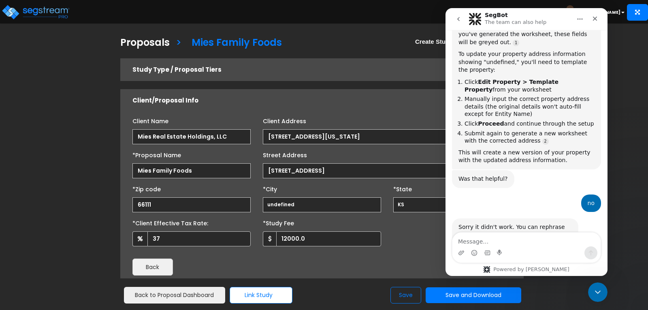
scroll to position [441, 0]
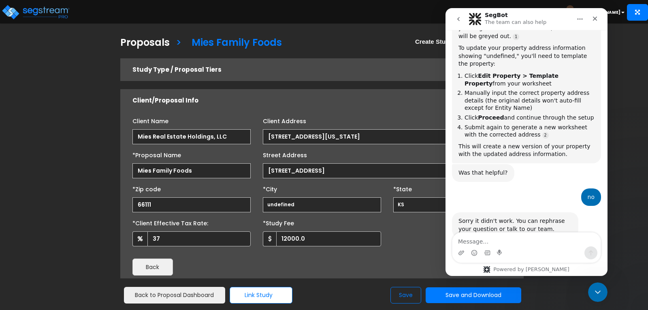
click at [509, 233] on textarea "Message…" at bounding box center [527, 240] width 148 height 14
click at [579, 19] on icon "Home" at bounding box center [580, 19] width 6 height 6
click at [479, 238] on textarea "Message…" at bounding box center [527, 240] width 148 height 14
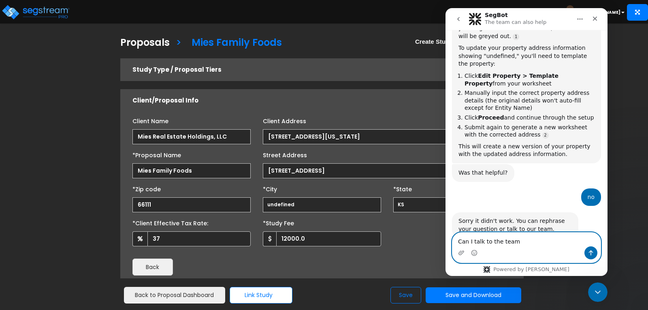
type textarea "Can I talk to the team?"
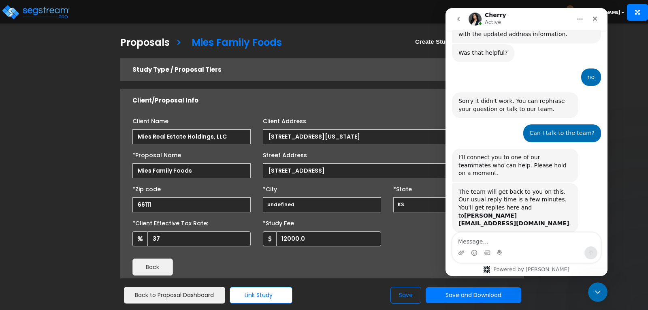
scroll to position [572, 0]
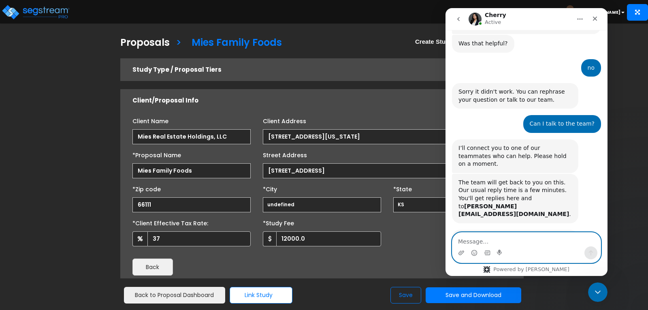
click at [500, 241] on textarea "Message…" at bounding box center [527, 240] width 148 height 14
paste textarea "https://enterprise.segstream.com/project/estimating-module/v2/1931/#"
type textarea "https://enterprise.segstream.com/project/estimating-module/v2/1931/#"
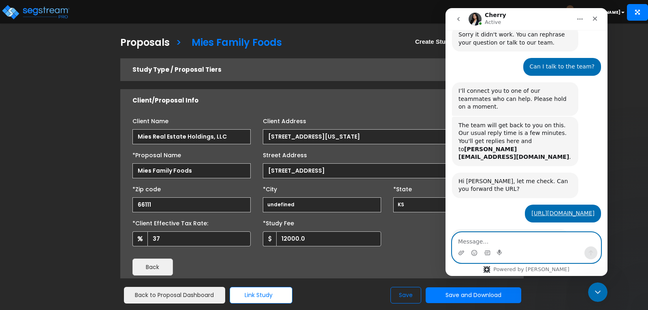
scroll to position [628, 0]
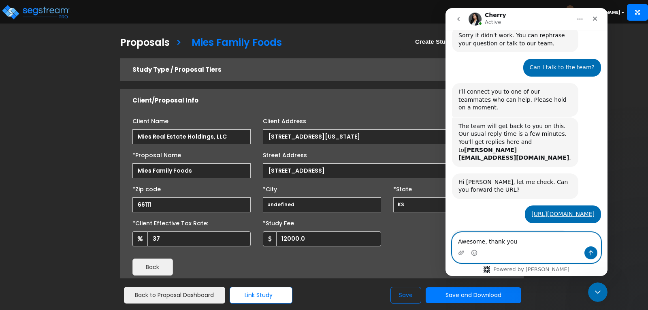
type textarea "Awesome, thank you!"
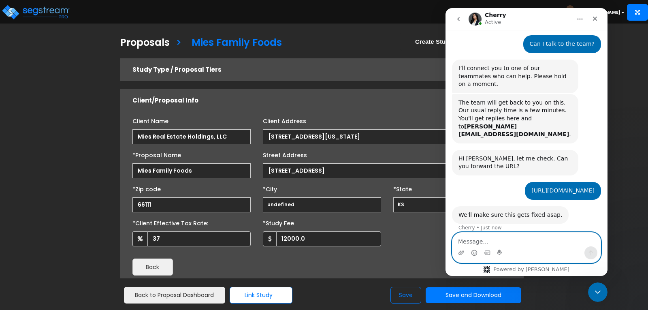
scroll to position [652, 0]
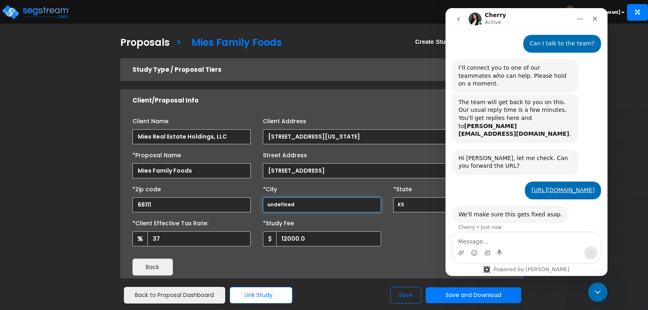
click at [299, 202] on input "undefined" at bounding box center [322, 204] width 118 height 15
drag, startPoint x: 297, startPoint y: 203, endPoint x: 268, endPoint y: 203, distance: 29.2
click at [268, 203] on input "undefined" at bounding box center [322, 204] width 118 height 15
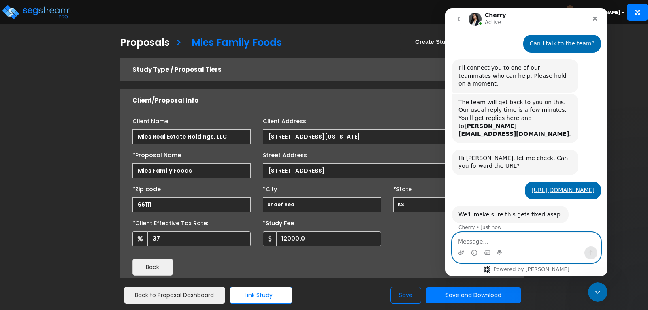
click at [482, 237] on textarea "Message…" at bounding box center [527, 240] width 148 height 14
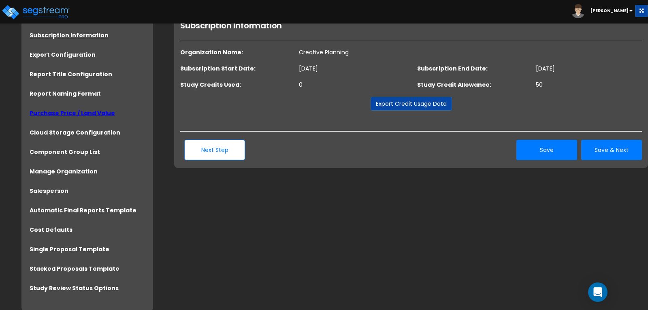
scroll to position [42, 0]
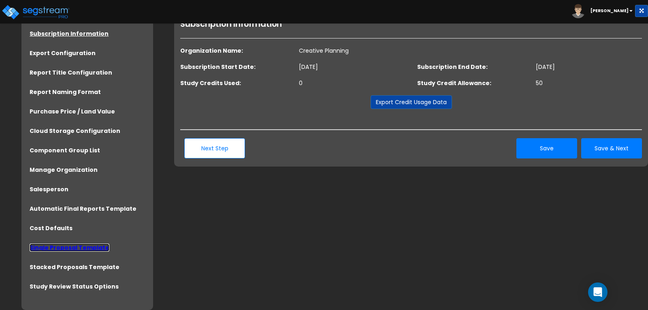
click at [71, 246] on link "Single Proposal Template" at bounding box center [70, 248] width 80 height 8
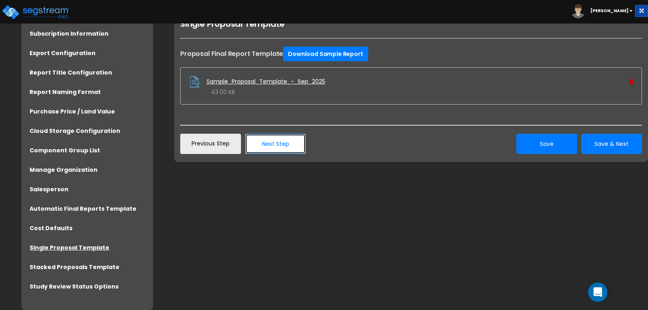
click at [276, 147] on button "Next Step" at bounding box center [275, 144] width 61 height 20
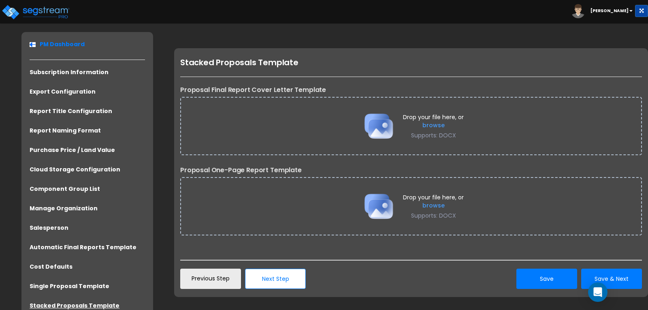
scroll to position [2, 0]
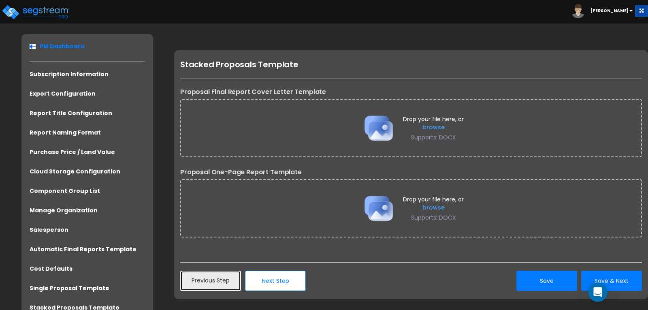
click at [220, 278] on link "Previous Step" at bounding box center [210, 281] width 61 height 20
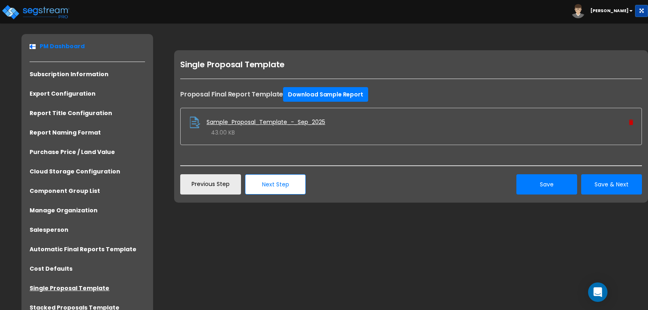
scroll to position [0, 0]
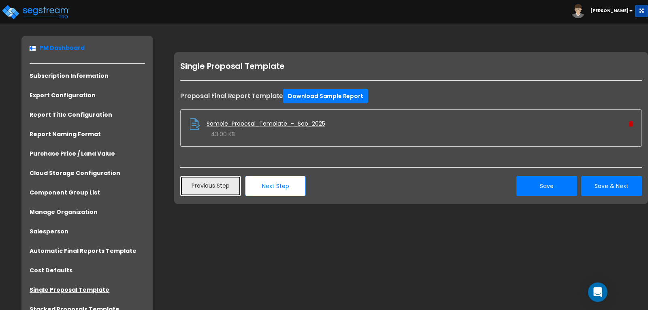
click at [216, 190] on link "Previous Step" at bounding box center [210, 186] width 61 height 20
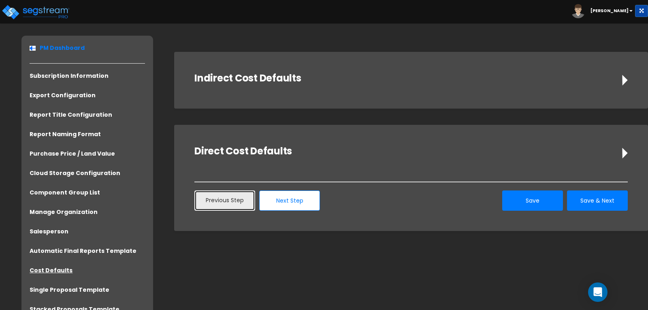
click at [216, 199] on link "Previous Step" at bounding box center [225, 200] width 61 height 20
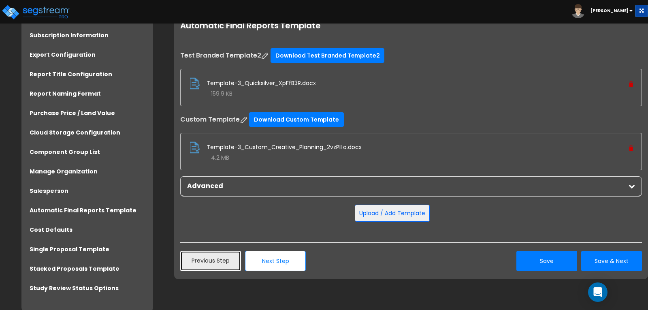
click at [217, 257] on link "Previous Step" at bounding box center [210, 261] width 61 height 20
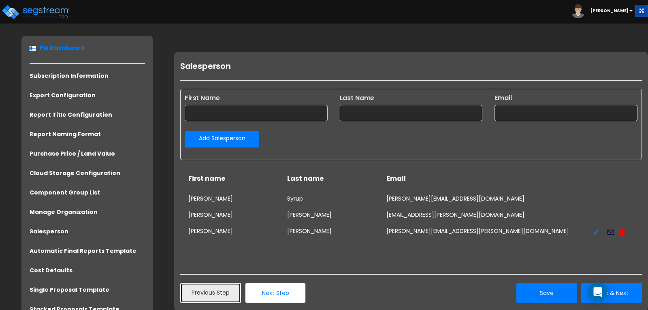
click at [212, 296] on link "Previous Step" at bounding box center [210, 293] width 61 height 20
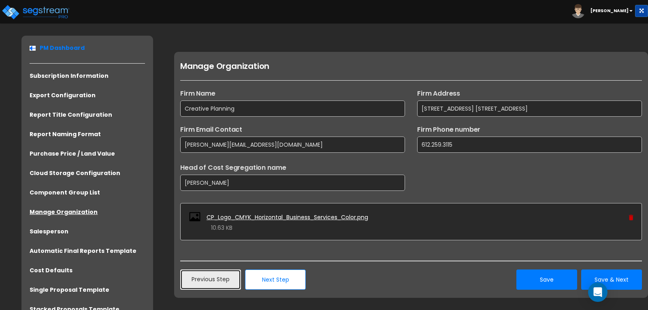
click at [212, 280] on link "Previous Step" at bounding box center [210, 279] width 61 height 20
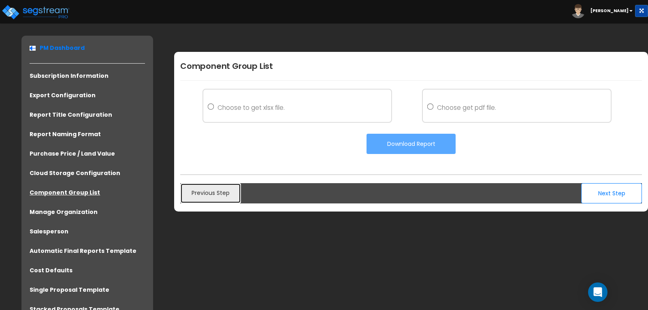
click at [214, 197] on link "Previous Step" at bounding box center [210, 193] width 61 height 20
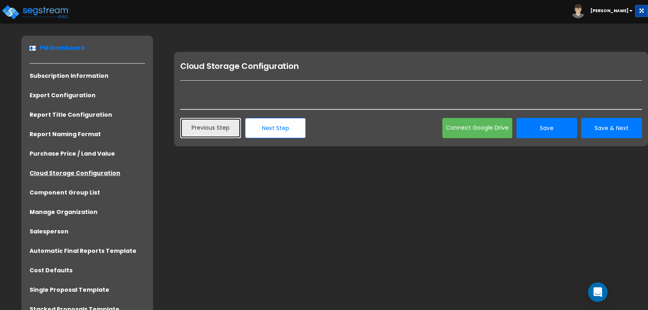
click at [203, 131] on link "Previous Step" at bounding box center [210, 128] width 61 height 20
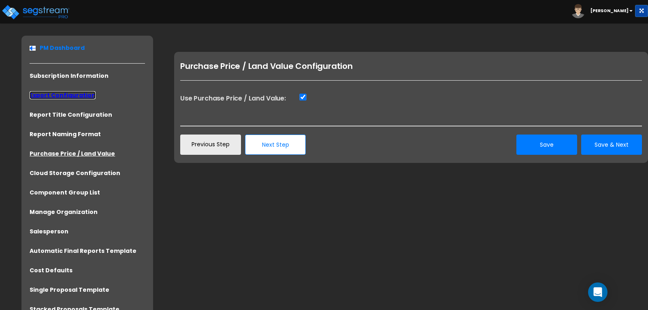
click at [62, 98] on link "Export Configuration" at bounding box center [63, 95] width 66 height 8
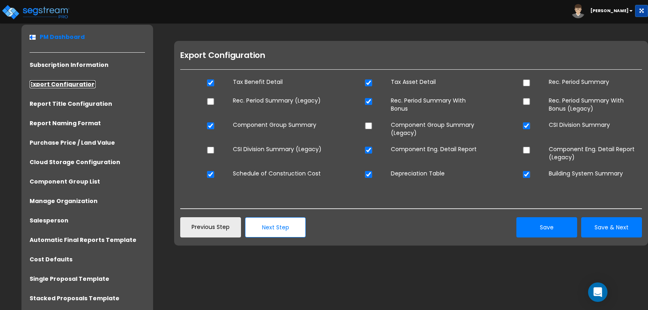
scroll to position [19, 0]
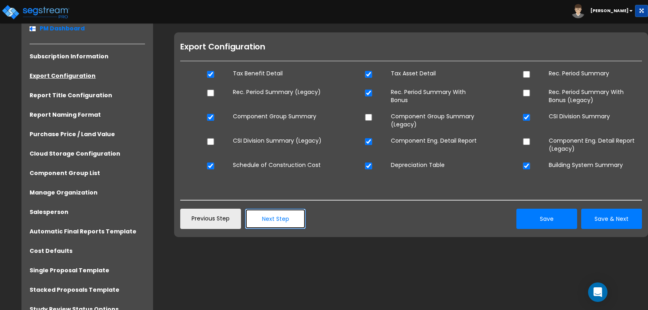
click at [267, 220] on button "Next Step" at bounding box center [275, 219] width 61 height 20
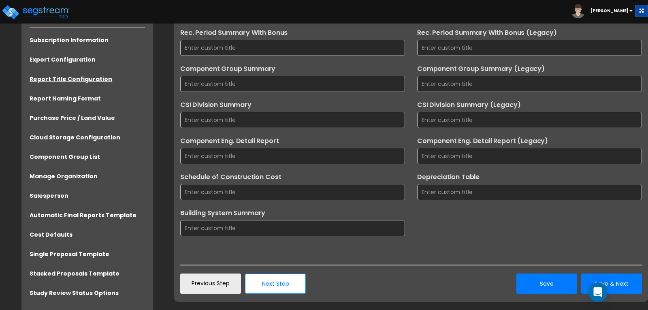
scroll to position [141, 0]
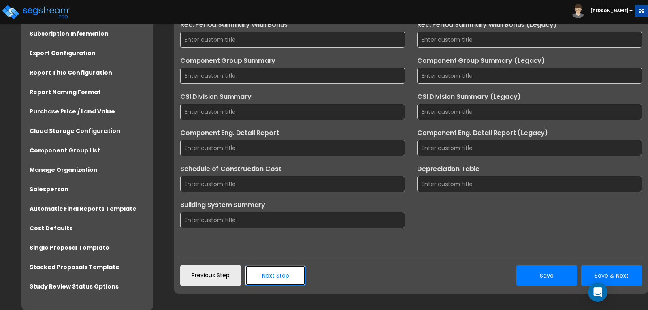
click at [277, 276] on button "Next Step" at bounding box center [275, 275] width 61 height 20
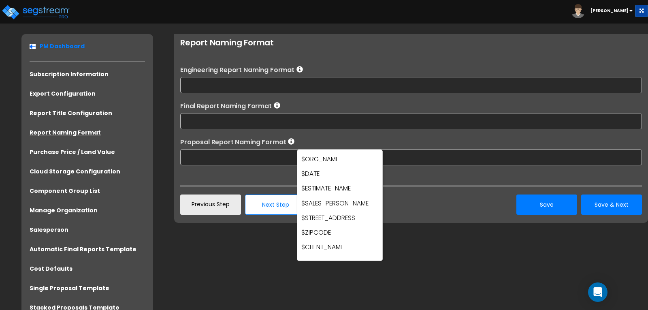
scroll to position [42, 0]
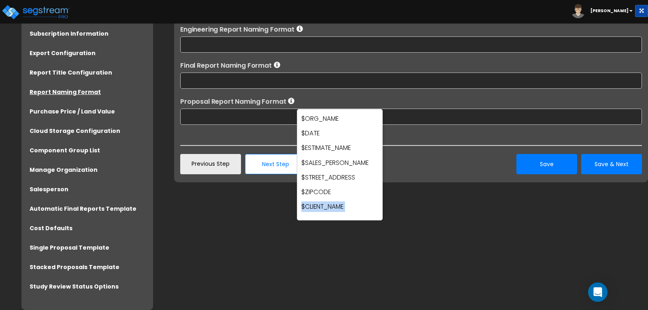
drag, startPoint x: 302, startPoint y: 204, endPoint x: 346, endPoint y: 206, distance: 44.6
click at [346, 206] on p "$CLIENT_NAME" at bounding box center [340, 206] width 77 height 11
copy p "$CLIENT_NAME"
click at [215, 116] on input "text" at bounding box center [411, 117] width 462 height 16
paste input "$CLIENT_NAME"
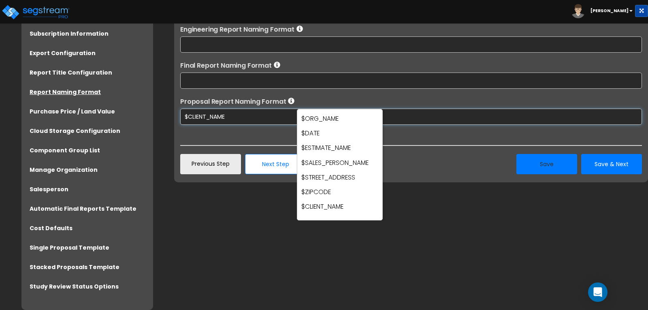
type input "$CLIENT_NAME"
click at [545, 165] on button "Save" at bounding box center [547, 164] width 61 height 20
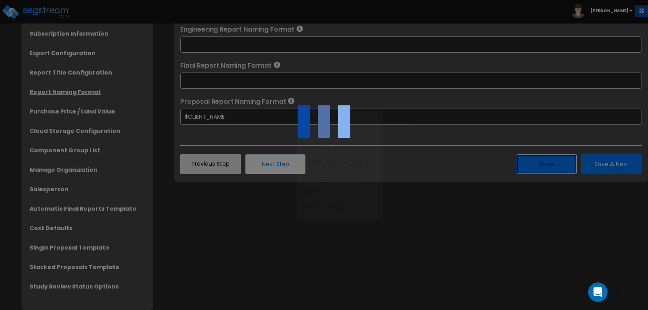
scroll to position [0, 0]
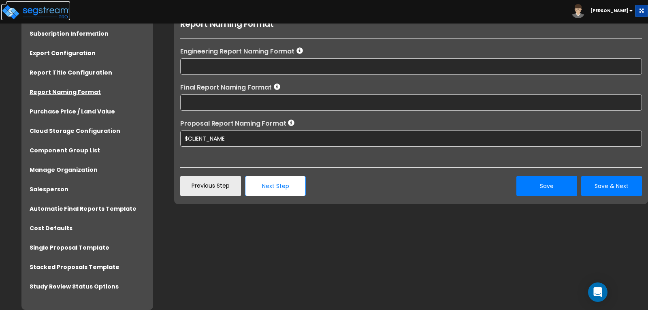
click at [31, 13] on img at bounding box center [35, 12] width 69 height 16
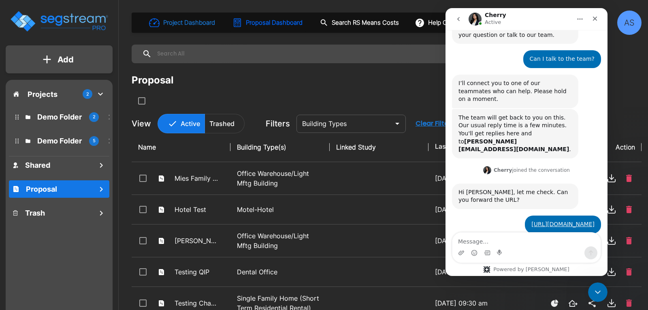
scroll to position [671, 0]
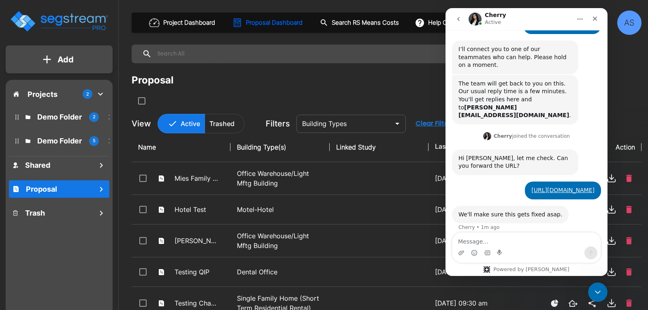
click at [459, 17] on icon "go back" at bounding box center [459, 19] width 2 height 4
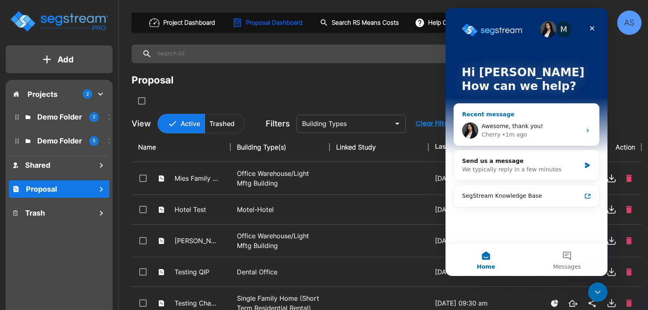
click at [586, 130] on icon "Intercom messenger" at bounding box center [588, 130] width 6 height 6
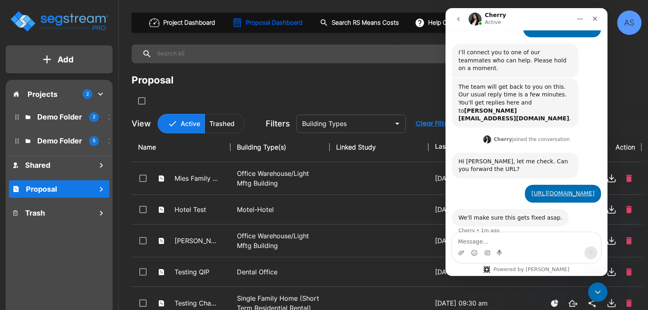
scroll to position [671, 0]
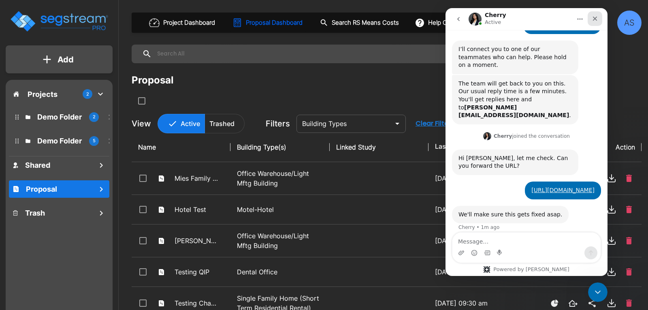
click at [596, 18] on icon "Close" at bounding box center [595, 19] width 4 height 4
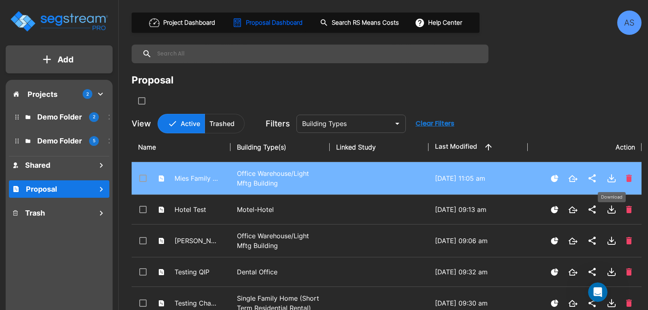
click at [614, 177] on icon "Download" at bounding box center [612, 178] width 10 height 10
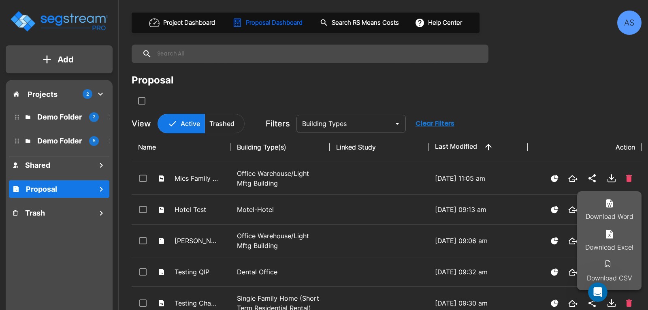
click at [608, 209] on li "Download Word" at bounding box center [609, 210] width 64 height 31
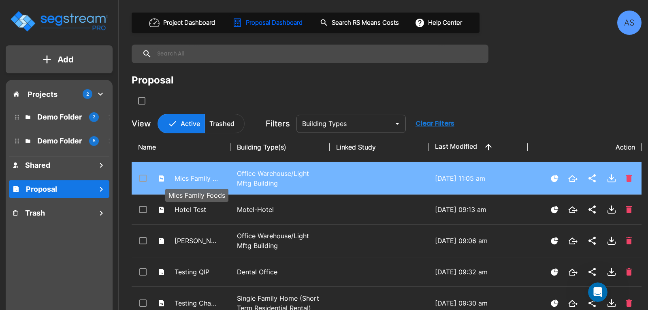
click at [186, 177] on p "Mies Family Foods" at bounding box center [197, 178] width 45 height 10
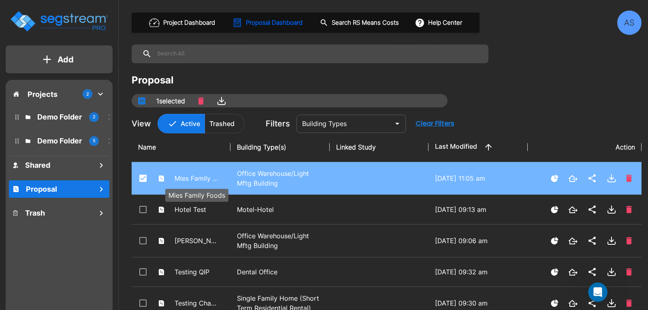
checkbox input "false"
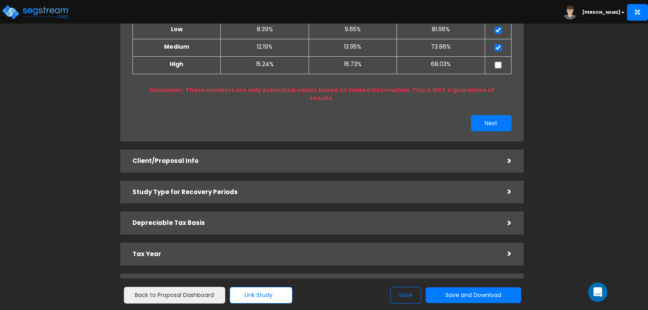
scroll to position [161, 0]
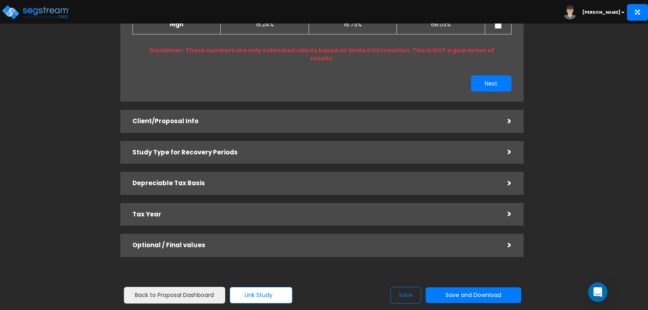
click at [310, 242] on h5 "Optional / Final values" at bounding box center [314, 245] width 363 height 7
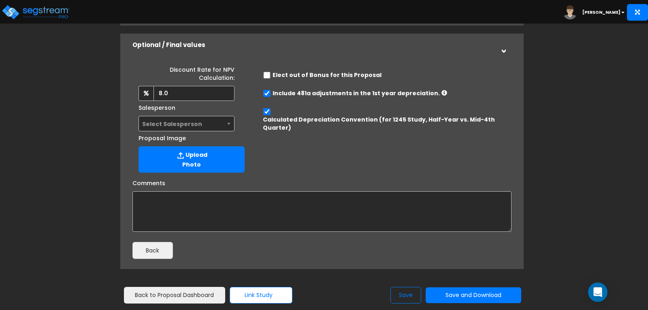
scroll to position [189, 0]
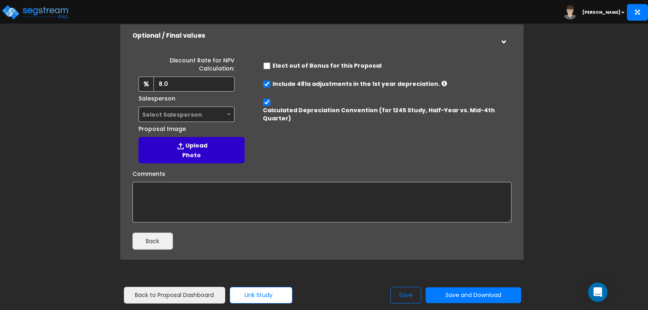
click at [189, 149] on label "Upload Photo" at bounding box center [192, 150] width 106 height 26
click at [0, 0] on input "Proposal Image" at bounding box center [0, 0] width 0 height 0
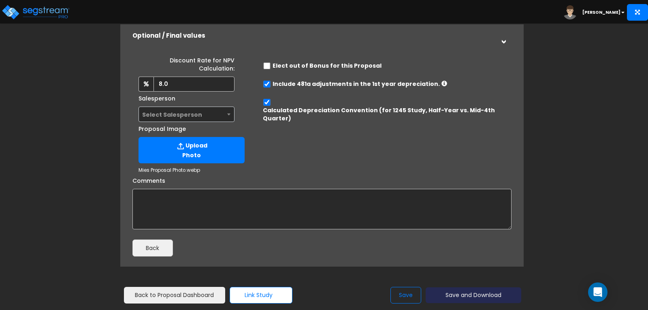
click at [445, 294] on button "Save and Download" at bounding box center [474, 295] width 96 height 16
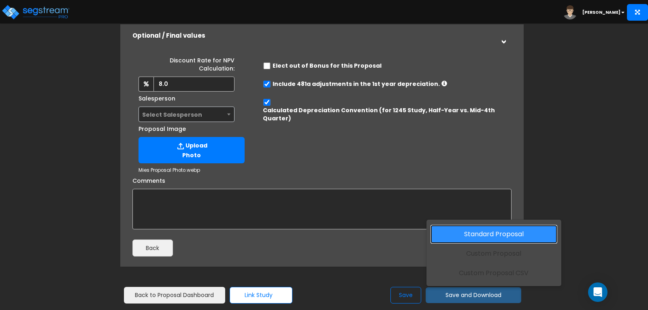
click at [460, 236] on link "Standard Proposal" at bounding box center [494, 234] width 127 height 19
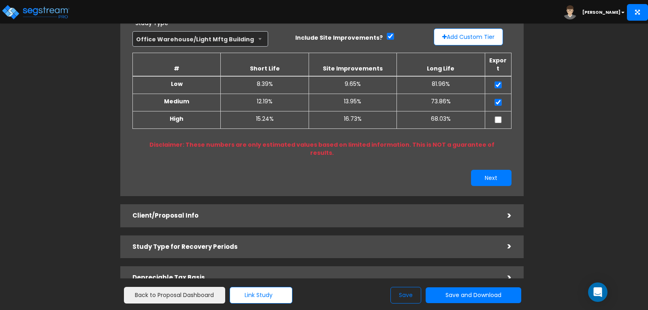
scroll to position [81, 0]
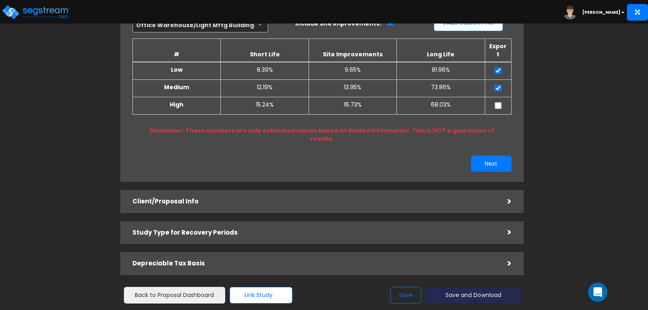
click at [470, 295] on button "Save and Download" at bounding box center [474, 295] width 96 height 16
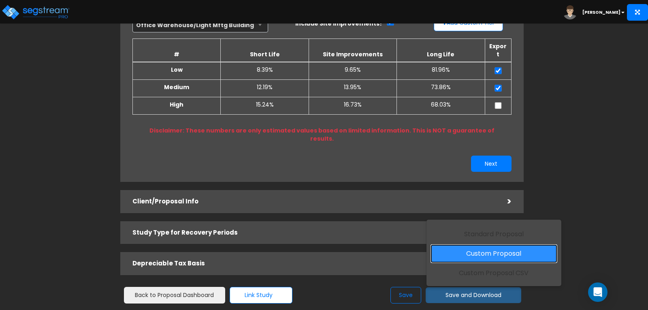
click at [481, 249] on link "Custom Proposal" at bounding box center [494, 253] width 127 height 19
